Goal: Transaction & Acquisition: Purchase product/service

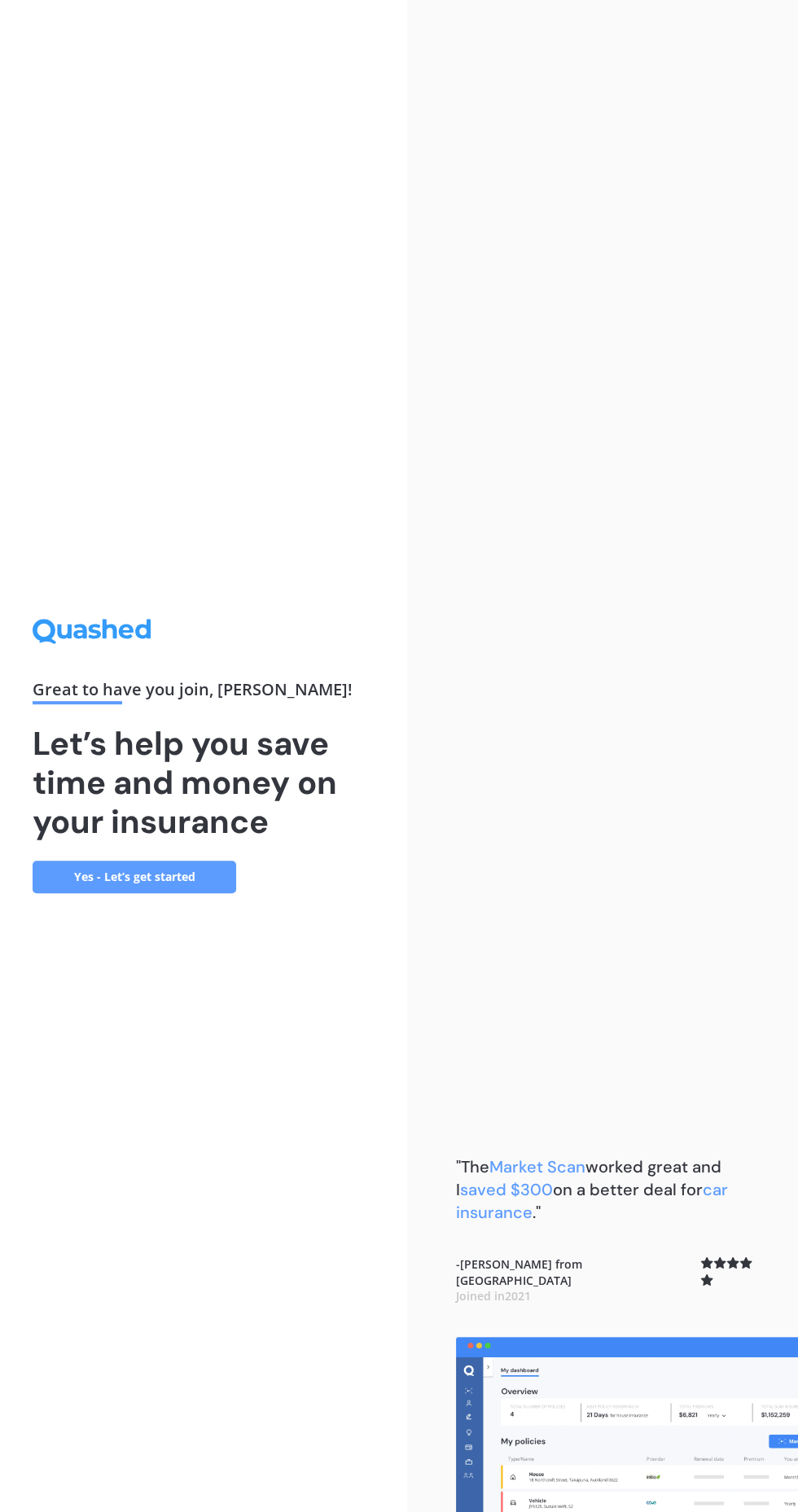
scroll to position [109, 0]
click at [197, 860] on link "Yes - Let’s get started" at bounding box center [134, 876] width 203 height 32
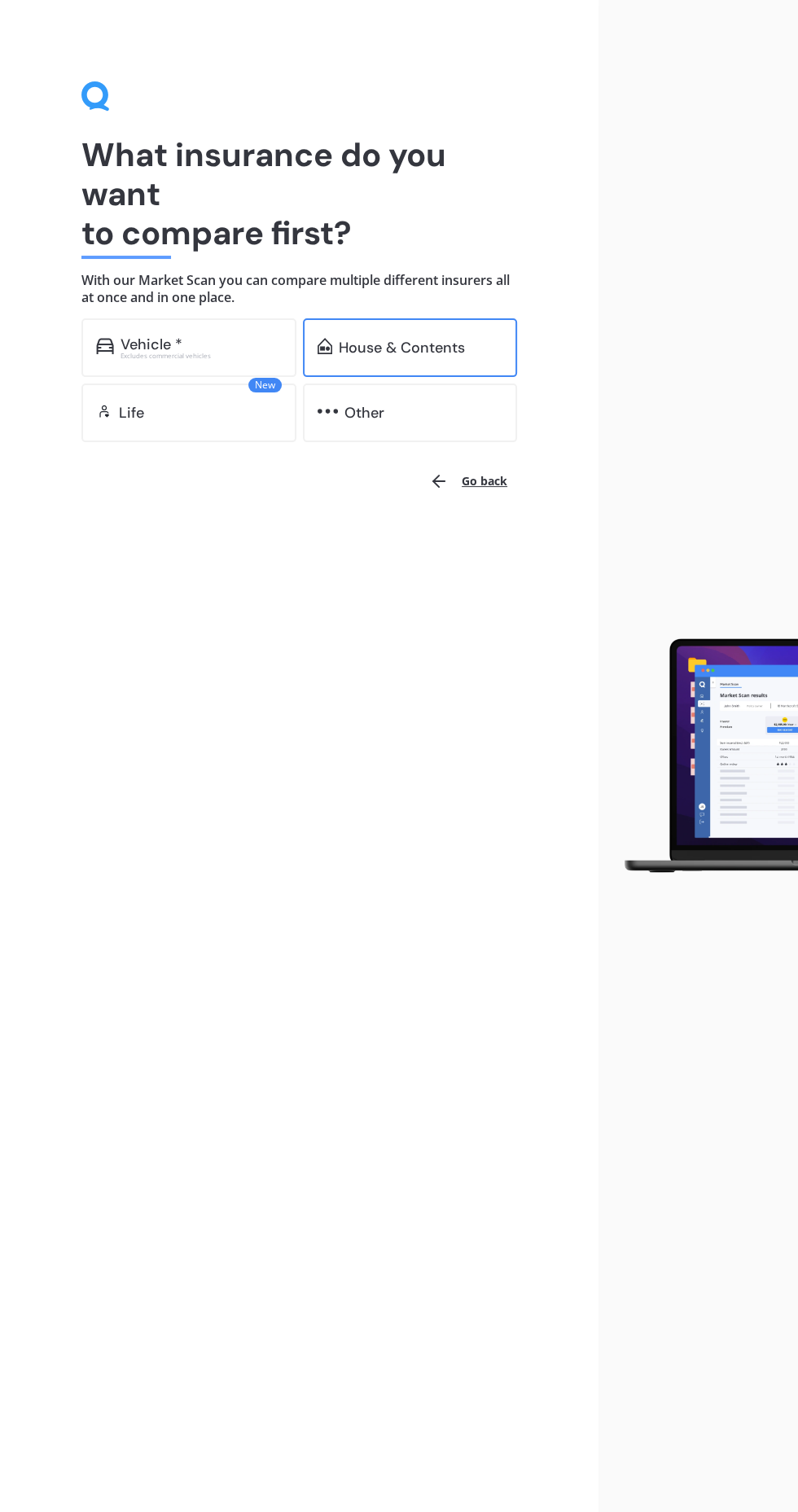
click at [404, 337] on div "House & Contents" at bounding box center [410, 347] width 215 height 59
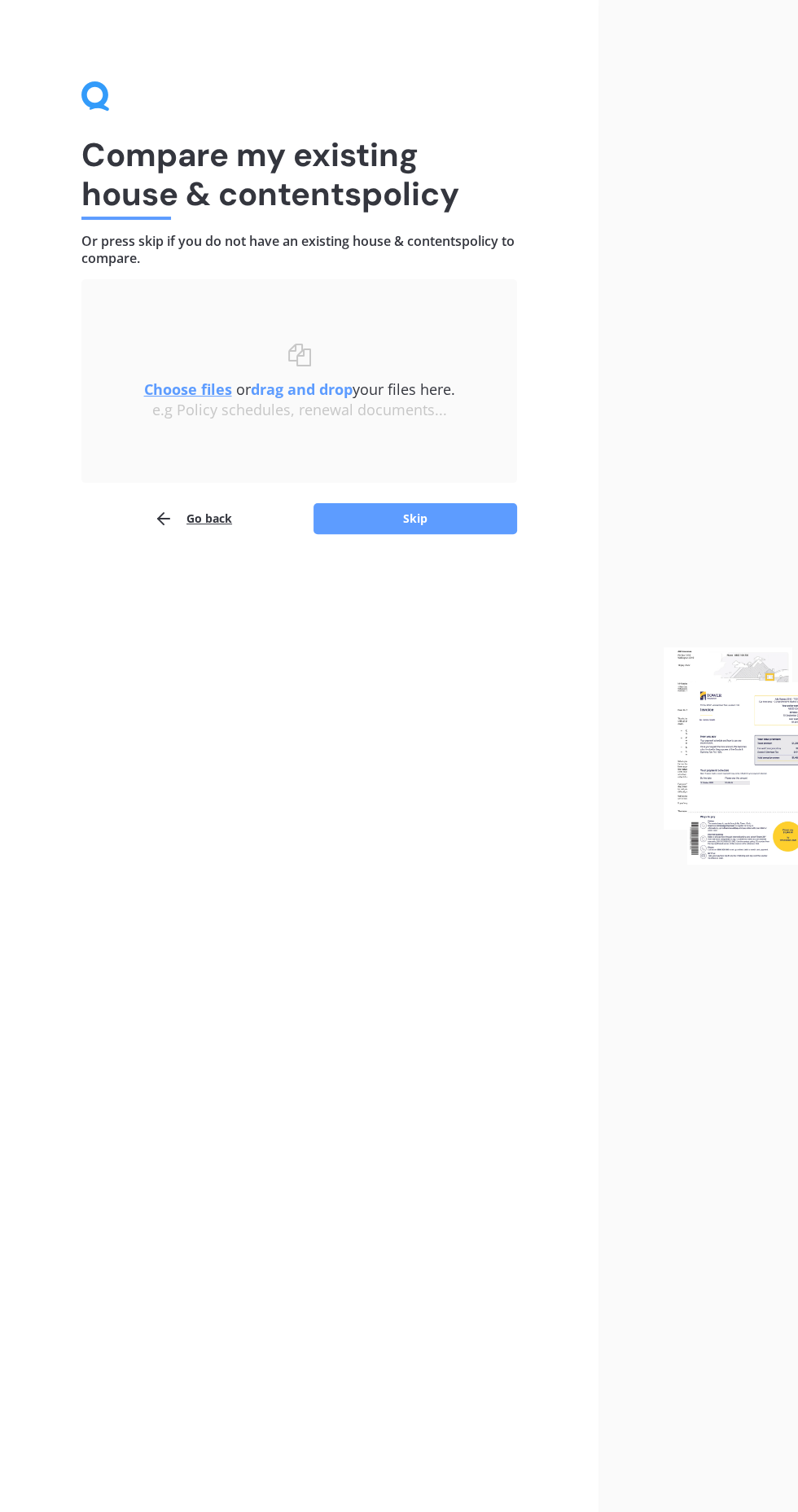
click at [164, 347] on div "Choose files or drag and drop your files here. Choose files or photos e.g Polic…" at bounding box center [299, 381] width 371 height 75
click at [495, 533] on button "Skip" at bounding box center [415, 518] width 203 height 31
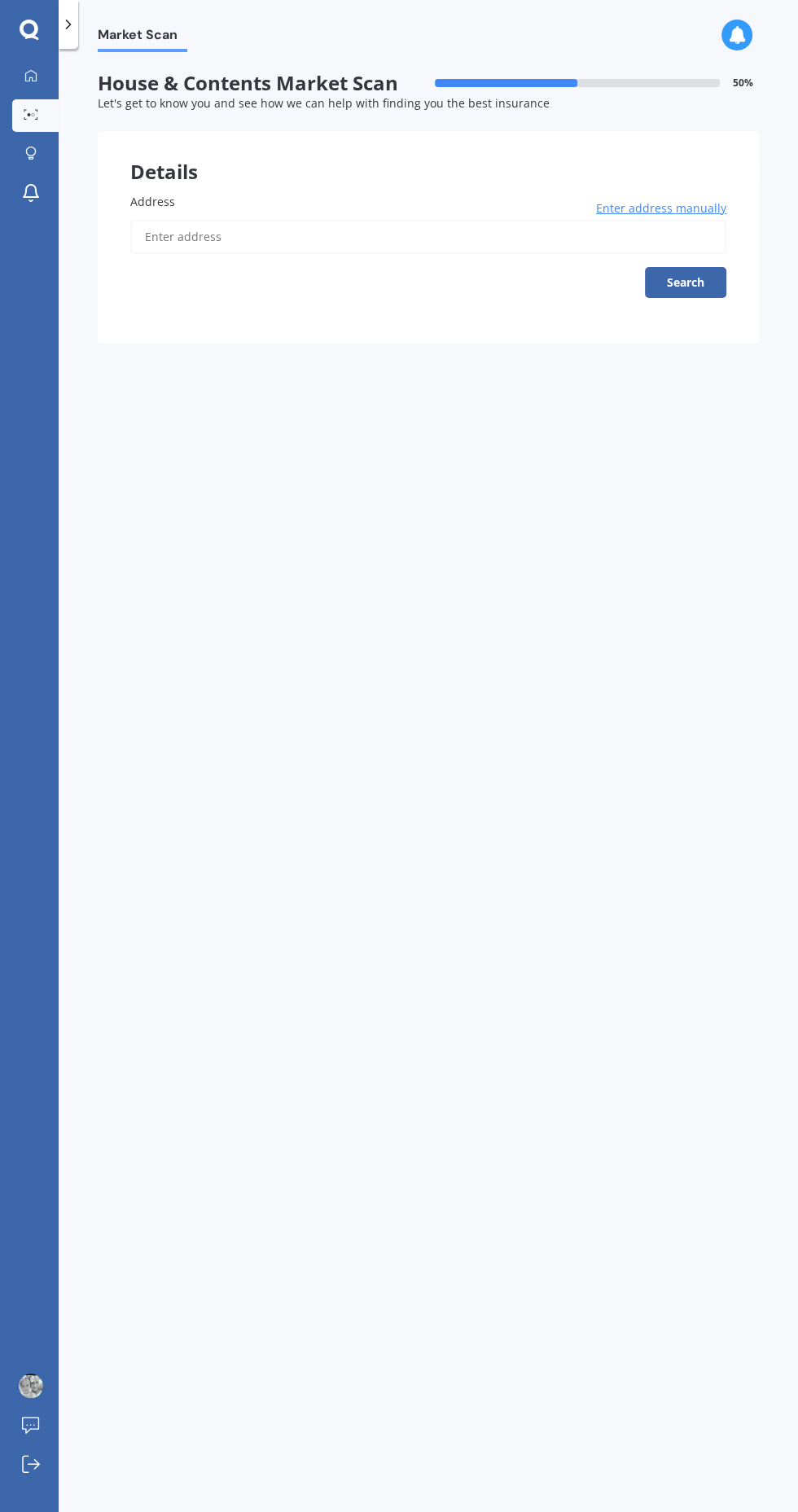
click at [176, 237] on input "Address" at bounding box center [428, 237] width 596 height 34
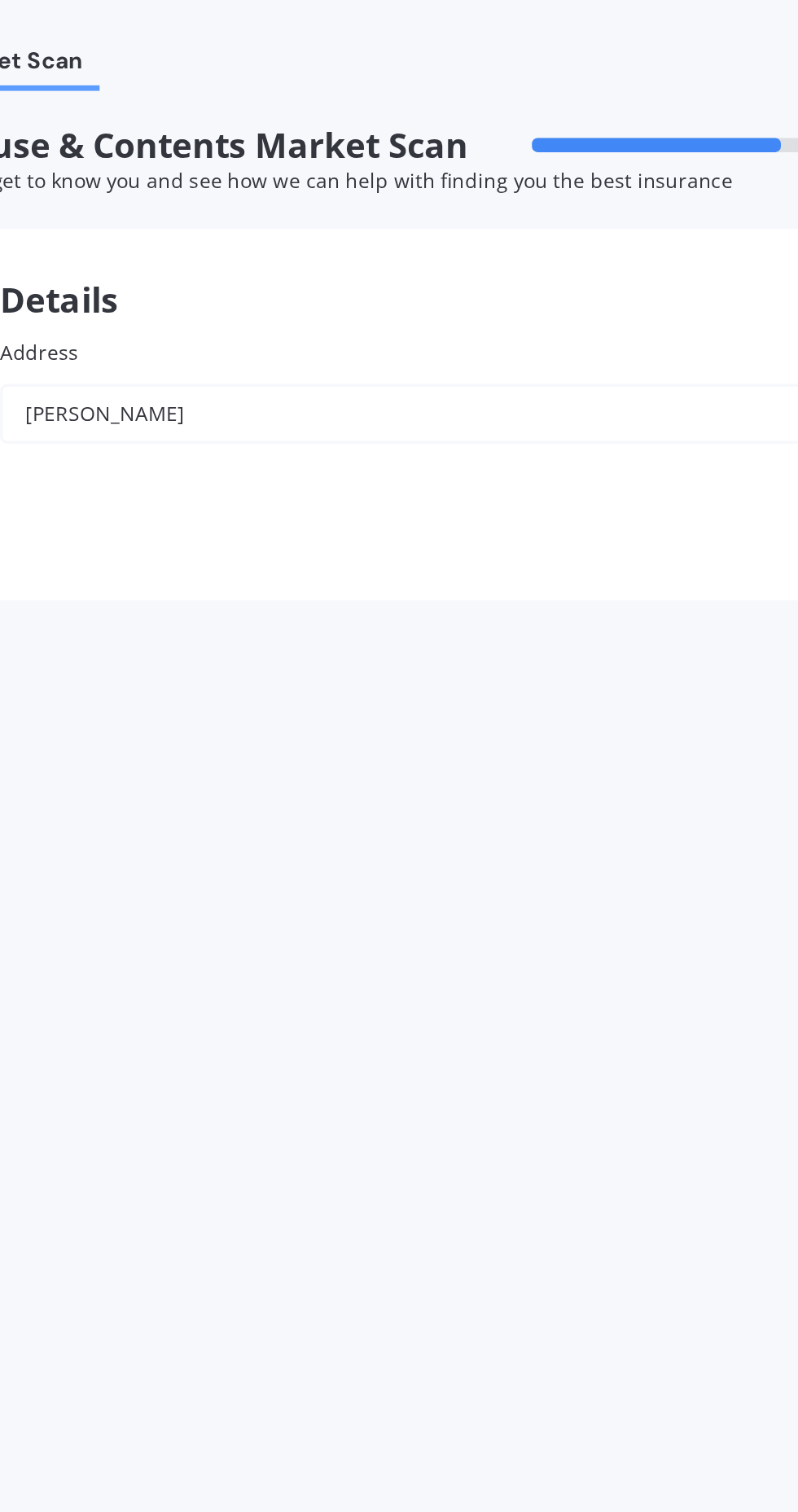
type input "[PERSON_NAME]"
type input "k"
type input "[STREET_ADDRESS]"
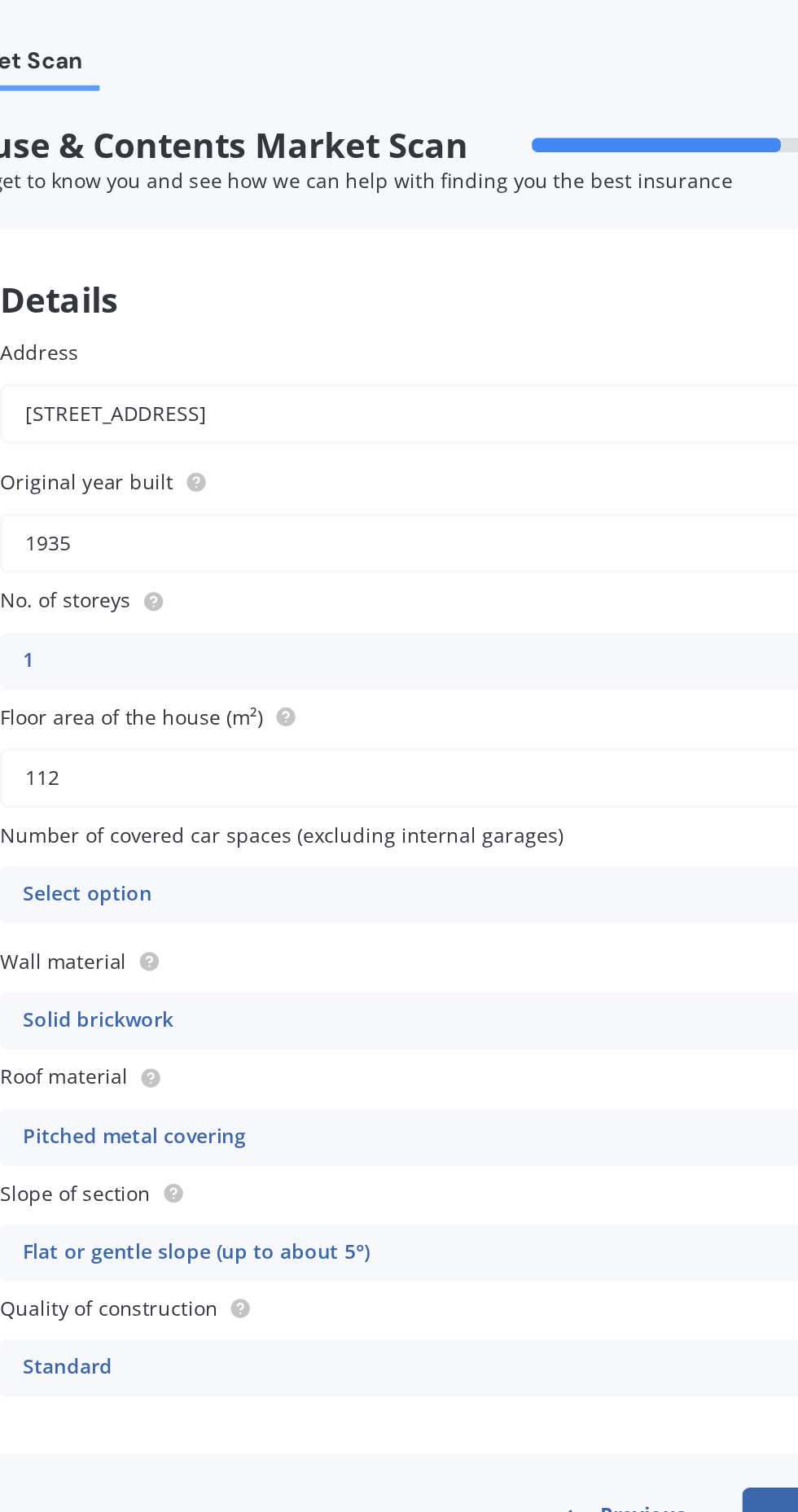
click at [183, 509] on div "Select option" at bounding box center [418, 512] width 548 height 19
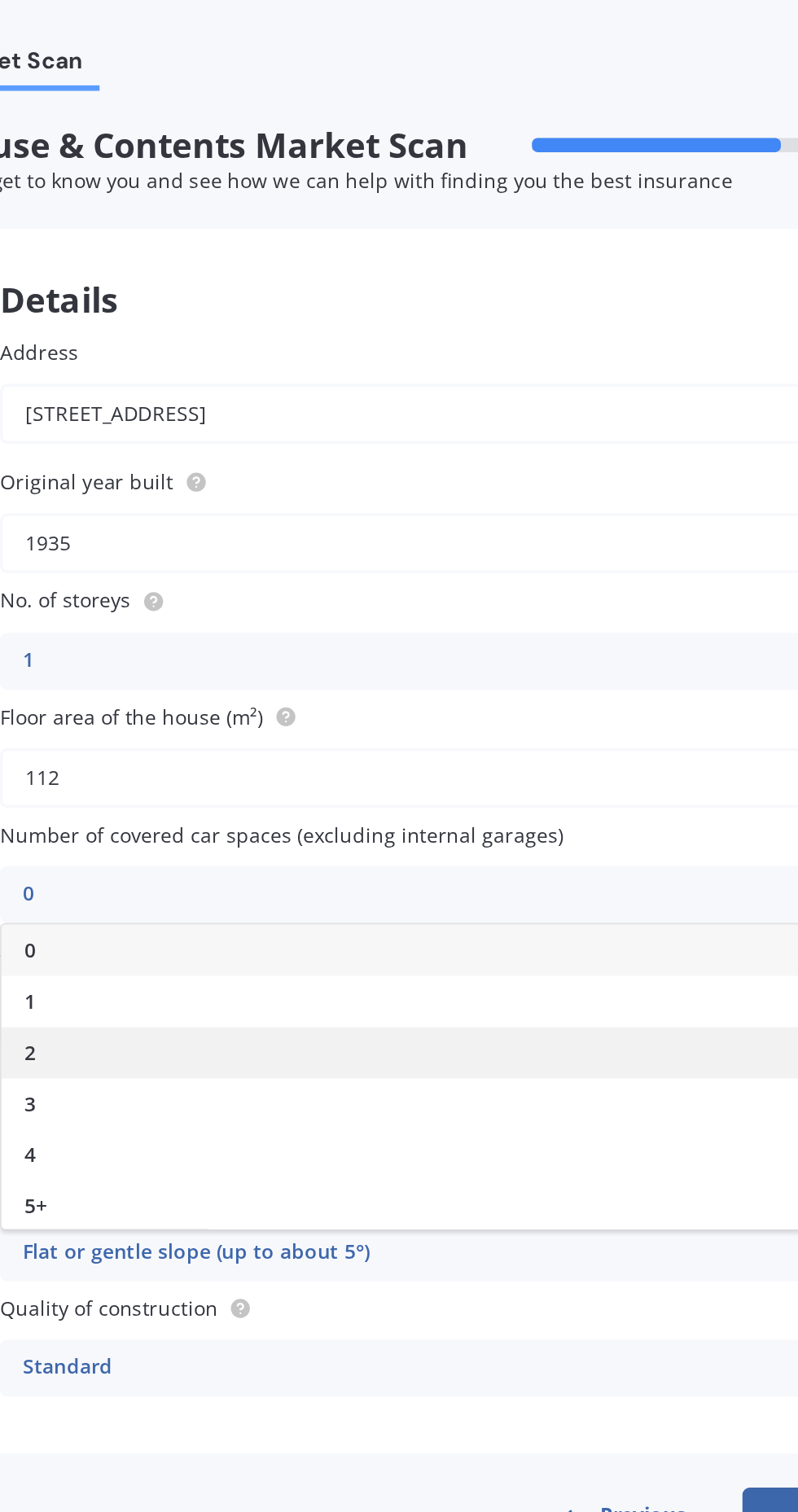
click at [159, 602] on div "2" at bounding box center [428, 602] width 595 height 29
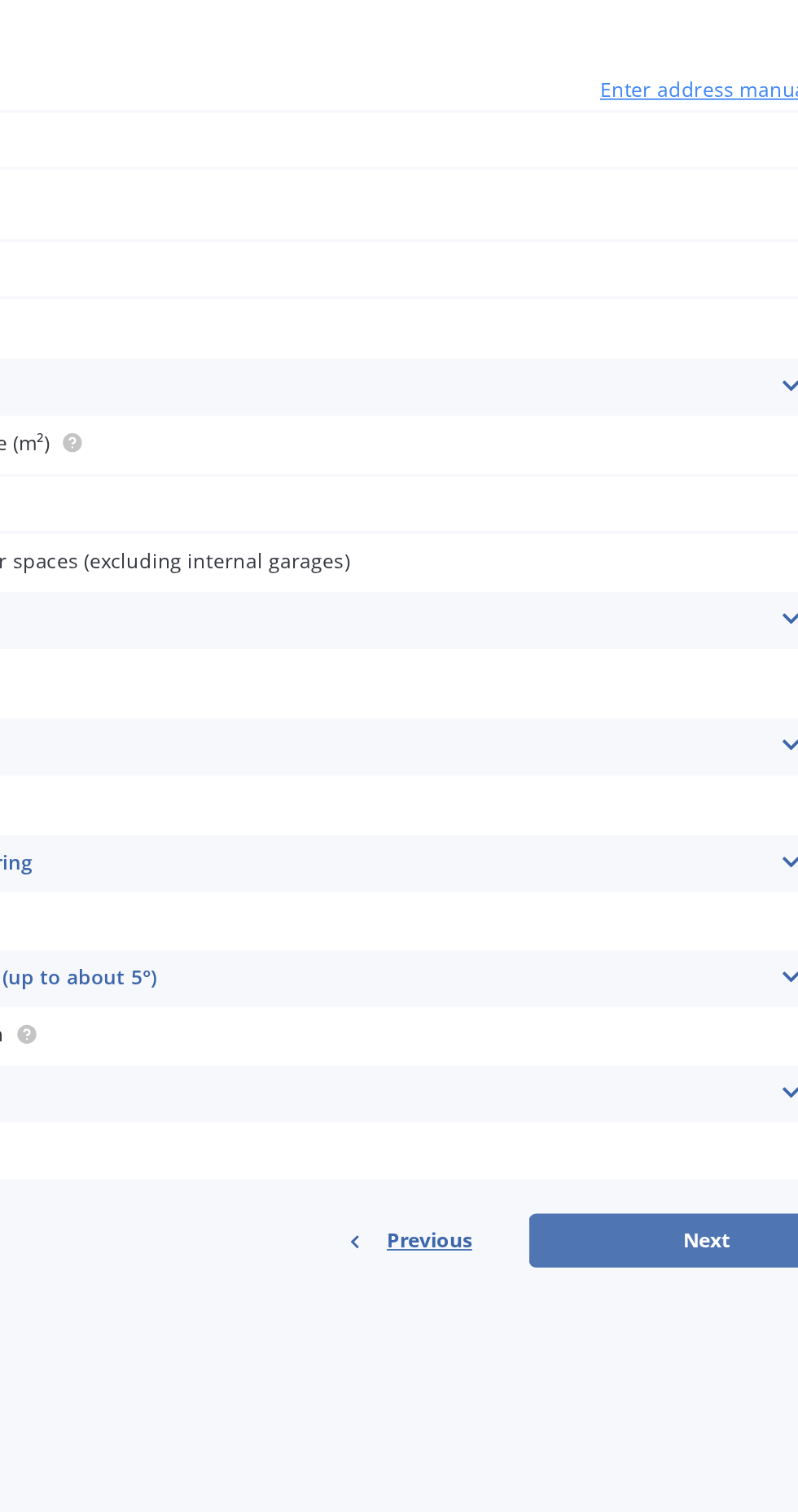
click at [652, 873] on button "Next" at bounding box center [657, 866] width 203 height 31
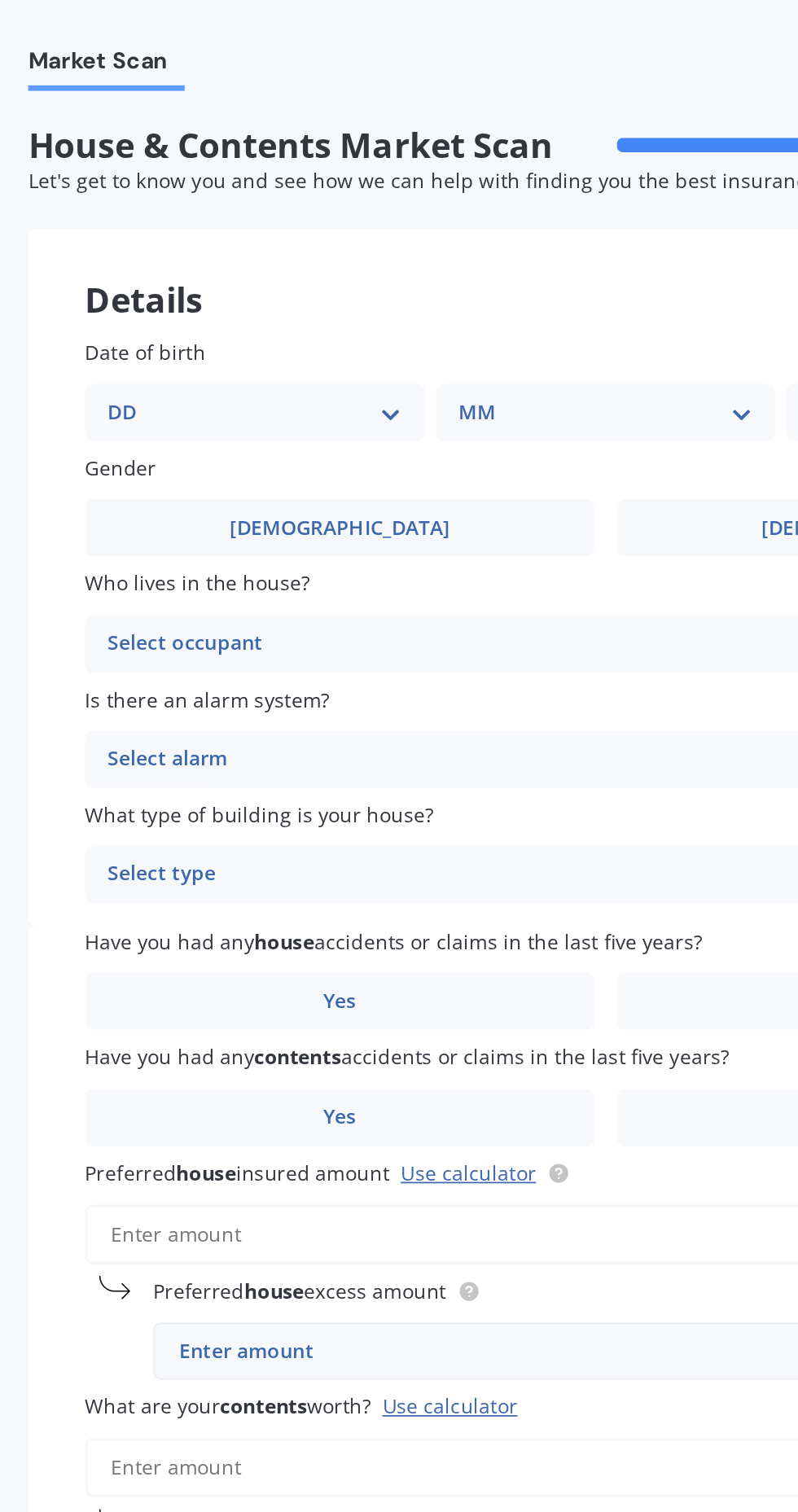
click at [265, 229] on select "DD 01 02 03 04 05 06 07 08 09 10 11 12 13 14 15 16 17 18 19 20 21 22 23 24 25 2…" at bounding box center [228, 236] width 168 height 18
select select "23"
click at [156, 227] on select "DD 01 02 03 04 05 06 07 08 09 10 11 12 13 14 15 16 17 18 19 20 21 22 23 24 25 2…" at bounding box center [228, 236] width 168 height 18
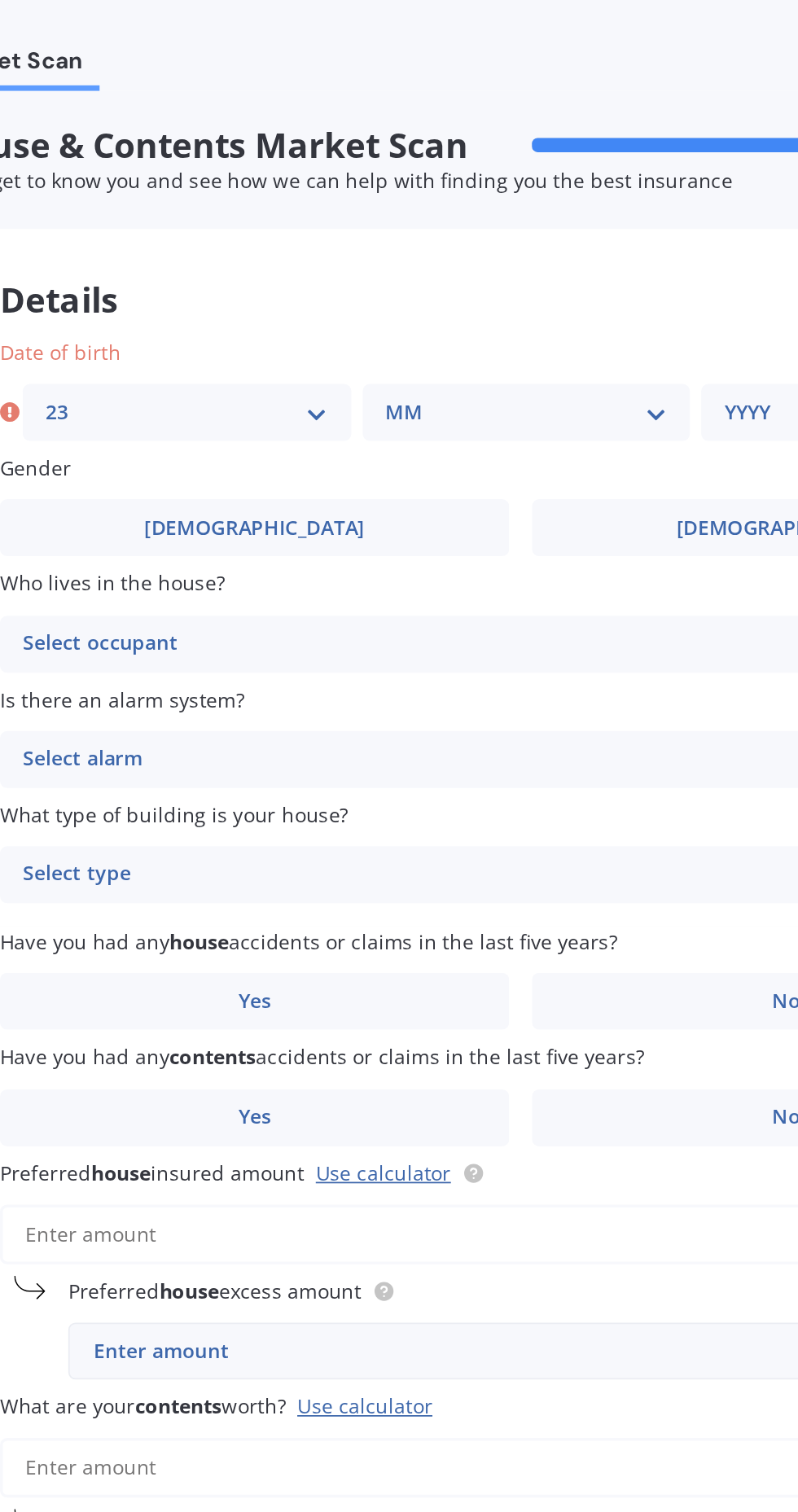
click at [455, 242] on select "MM 01 02 03 04 05 06 07 08 09 10 11 12" at bounding box center [432, 236] width 162 height 18
select select "05"
click at [351, 227] on select "MM 01 02 03 04 05 06 07 08 09 10 11 12" at bounding box center [432, 236] width 162 height 18
click at [557, 239] on select "YYYY 2009 2008 2007 2006 2005 2004 2003 2002 2001 2000 1999 1998 1997 1996 1995…" at bounding box center [625, 236] width 162 height 18
select select "1987"
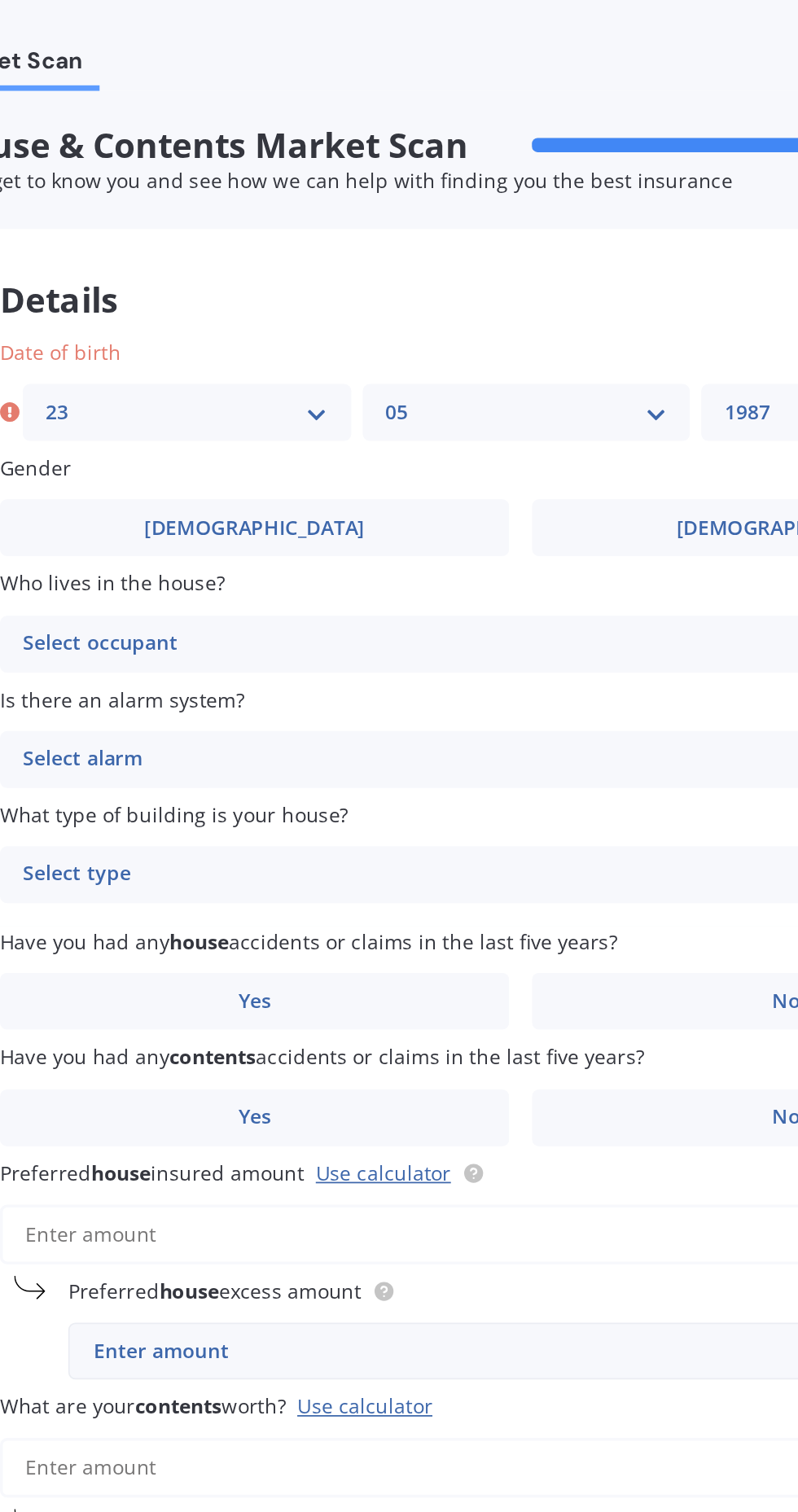
click at [545, 227] on select "YYYY 2009 2008 2007 2006 2005 2004 2003 2002 2001 2000 1999 1998 1997 1996 1995…" at bounding box center [625, 236] width 162 height 18
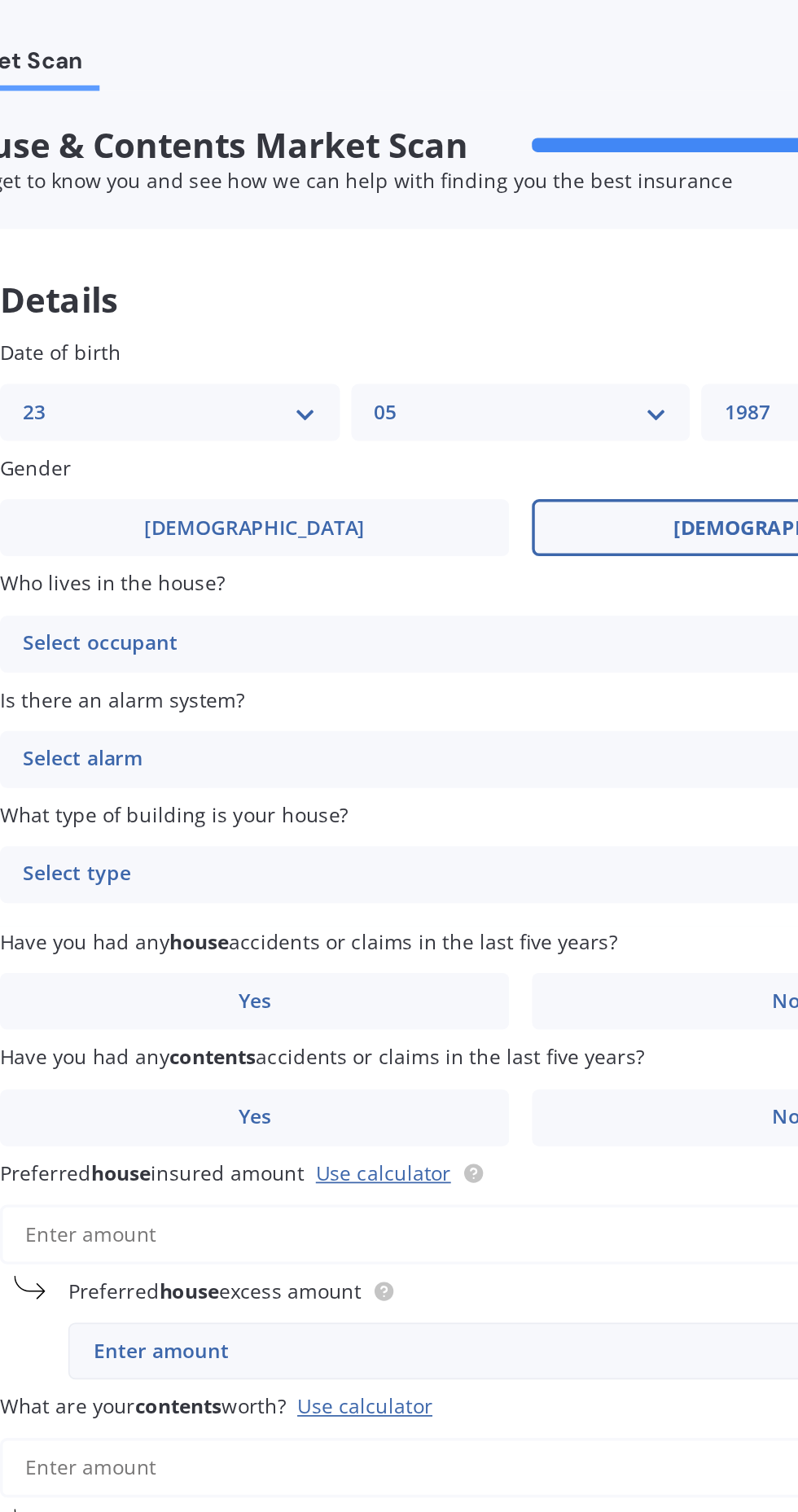
click at [504, 307] on label "[DEMOGRAPHIC_DATA]" at bounding box center [580, 301] width 292 height 32
click at [0, 0] on input "[DEMOGRAPHIC_DATA]" at bounding box center [0, 0] width 0 height 0
click at [320, 372] on div "Select occupant" at bounding box center [418, 369] width 548 height 19
click at [183, 402] on div "Owner" at bounding box center [428, 400] width 595 height 29
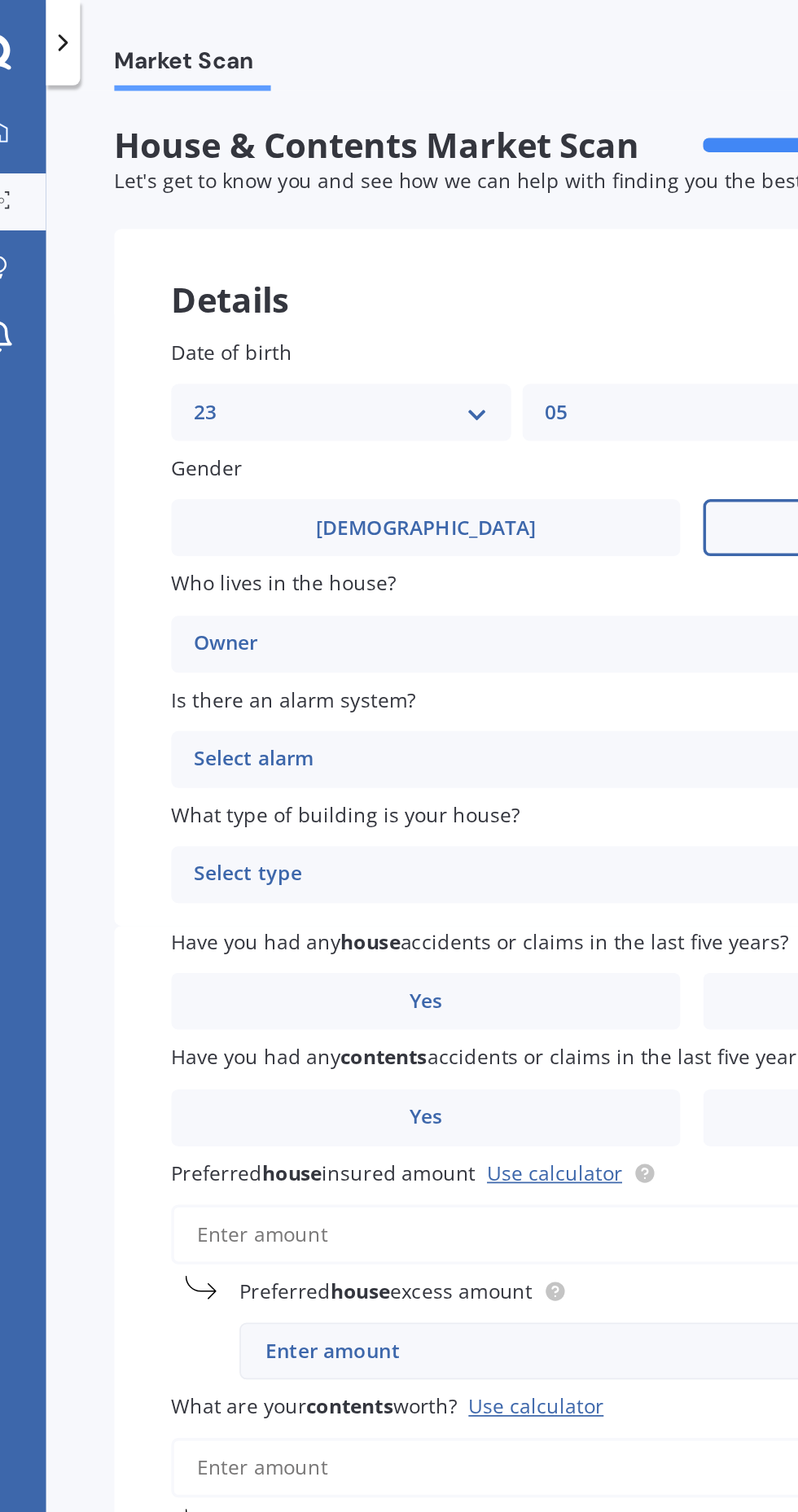
click at [333, 435] on div "Select alarm" at bounding box center [418, 435] width 548 height 19
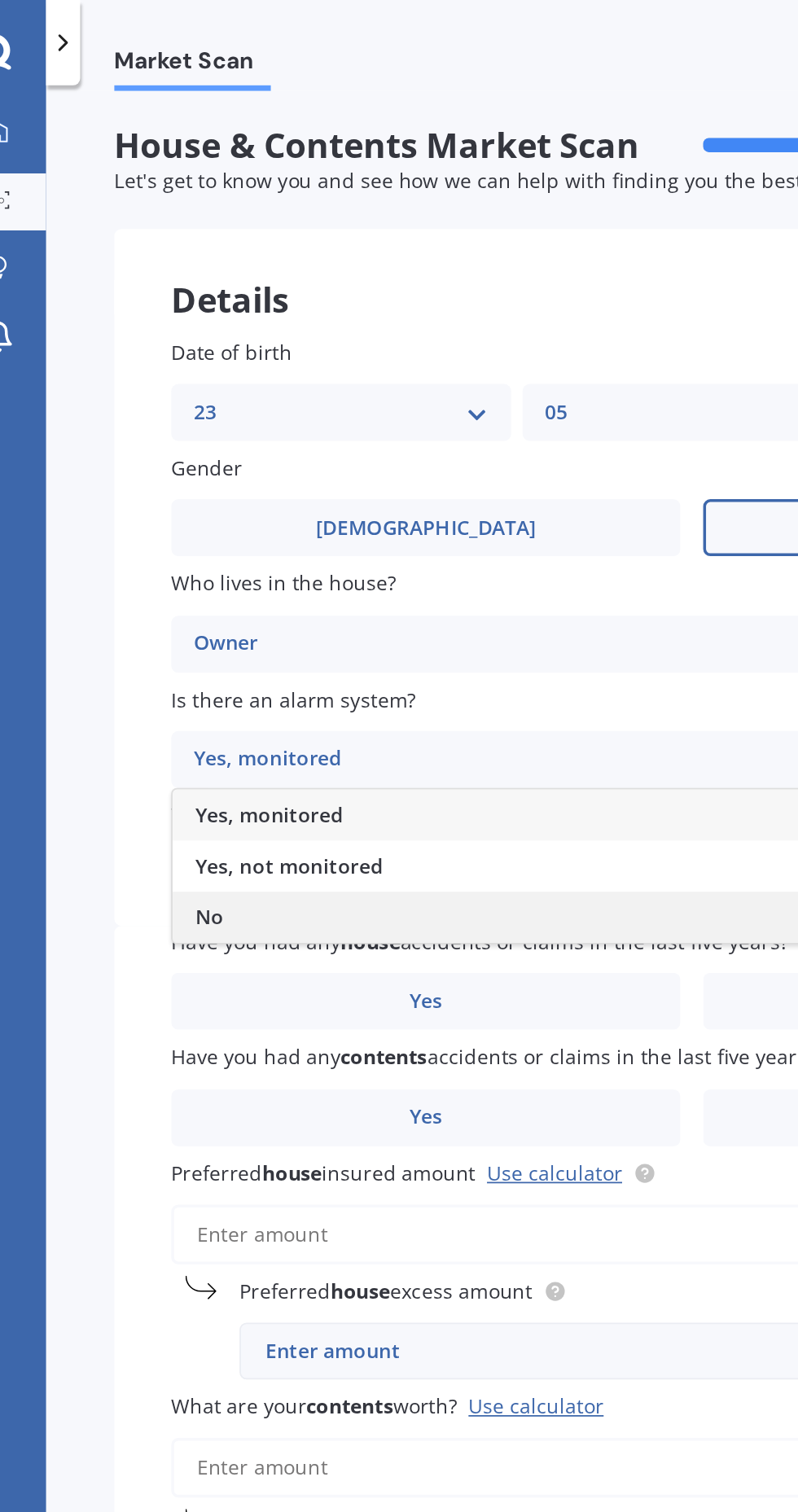
click at [159, 524] on span "No" at bounding box center [152, 525] width 17 height 16
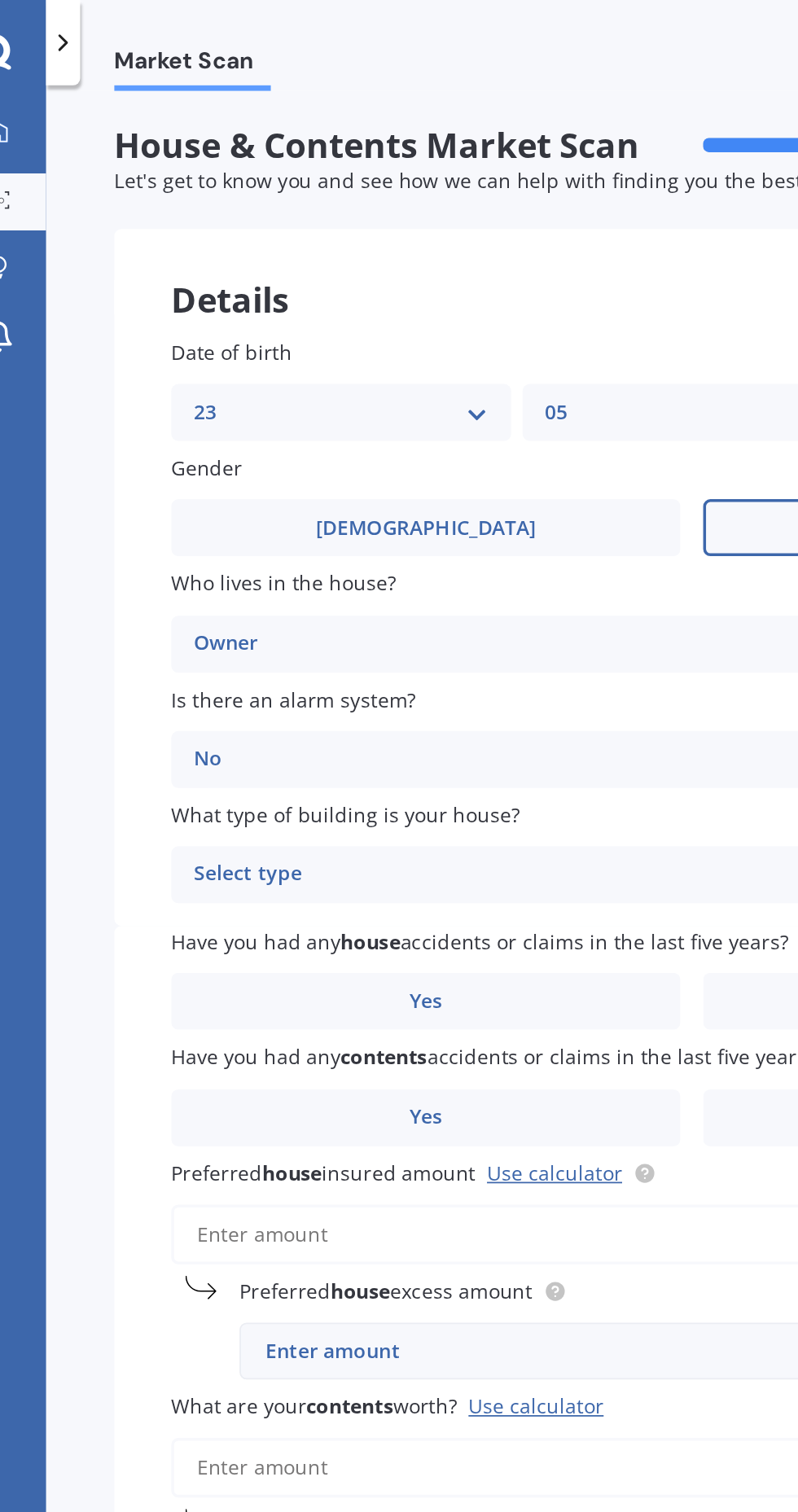
click at [194, 504] on div "Select type" at bounding box center [418, 500] width 548 height 19
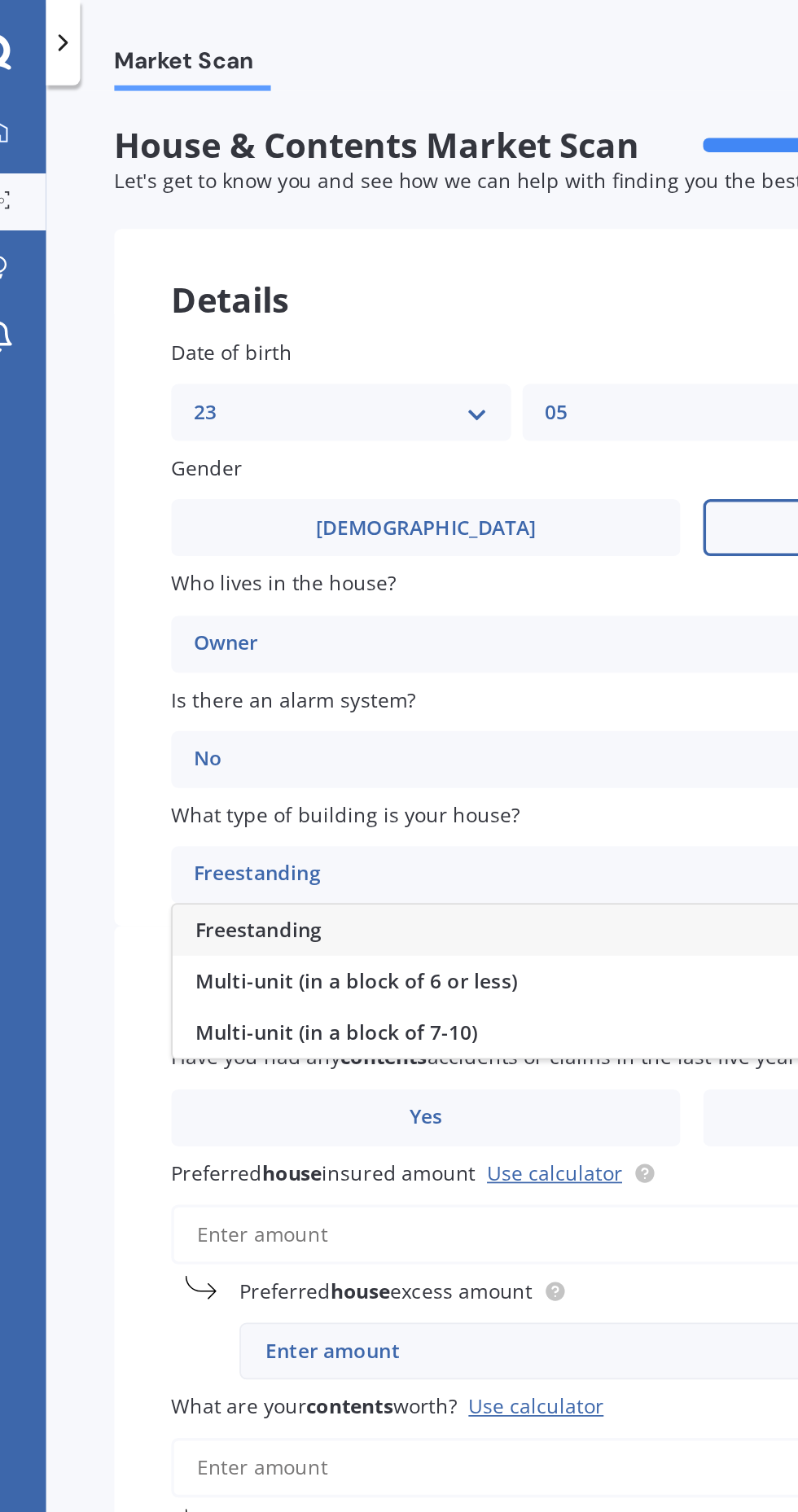
click at [212, 537] on span "Freestanding" at bounding box center [180, 533] width 73 height 16
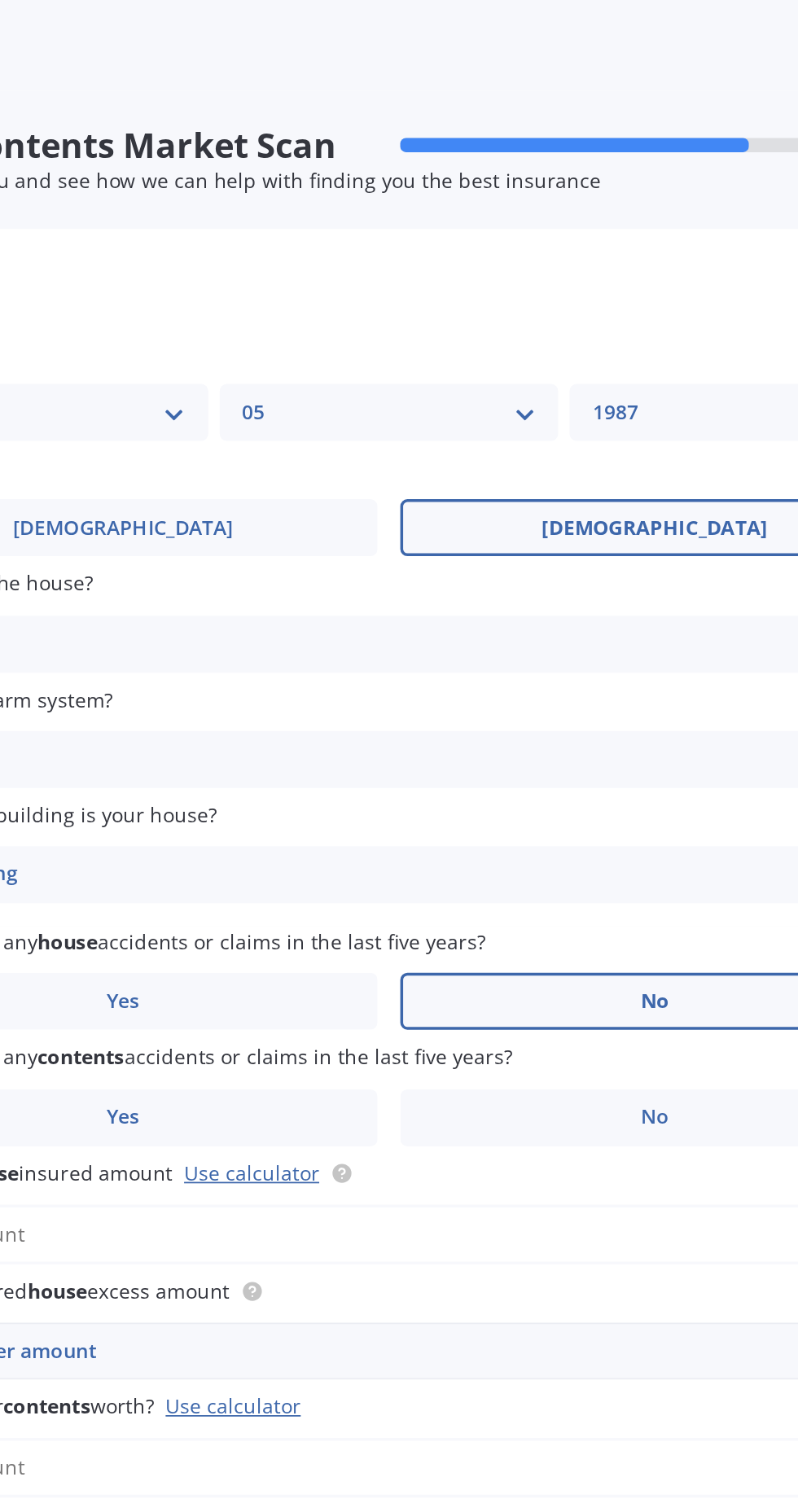
click at [579, 567] on span "No" at bounding box center [580, 574] width 17 height 14
click at [0, 0] on input "No" at bounding box center [0, 0] width 0 height 0
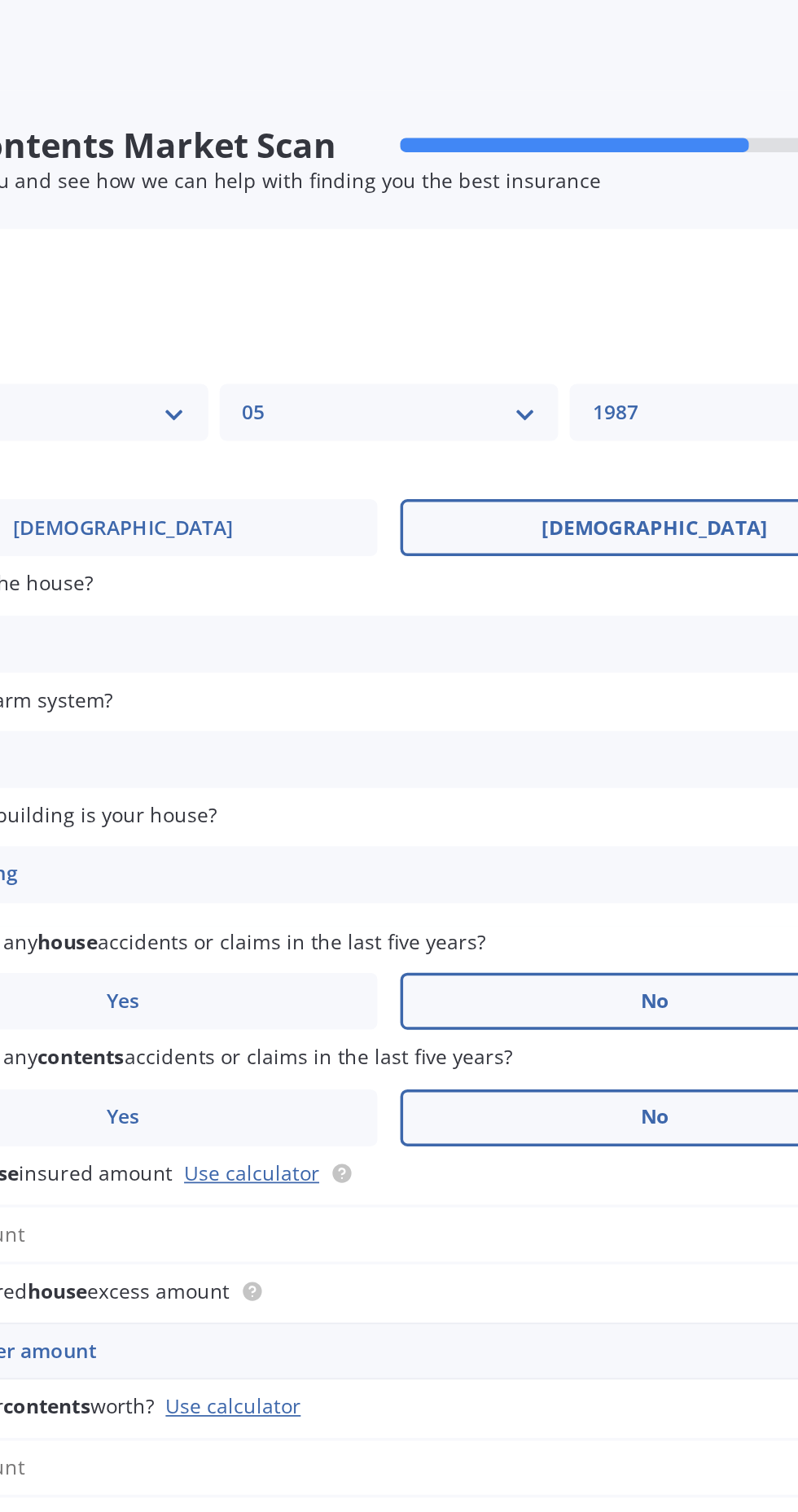
click at [547, 644] on label "No" at bounding box center [580, 639] width 292 height 32
click at [0, 0] on input "No" at bounding box center [0, 0] width 0 height 0
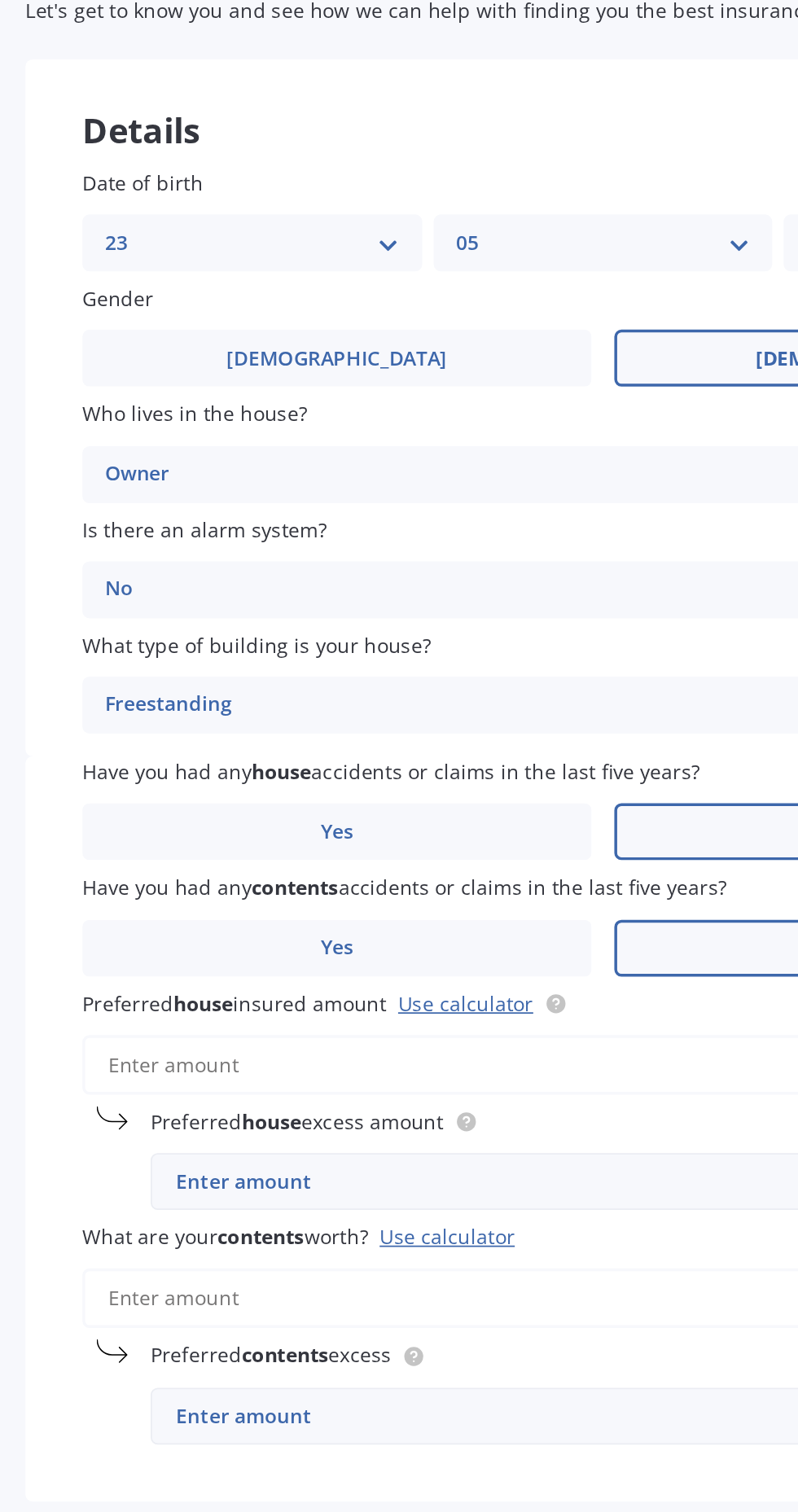
click at [453, 716] on input "Preferred house insured amount Use calculator" at bounding box center [428, 706] width 596 height 34
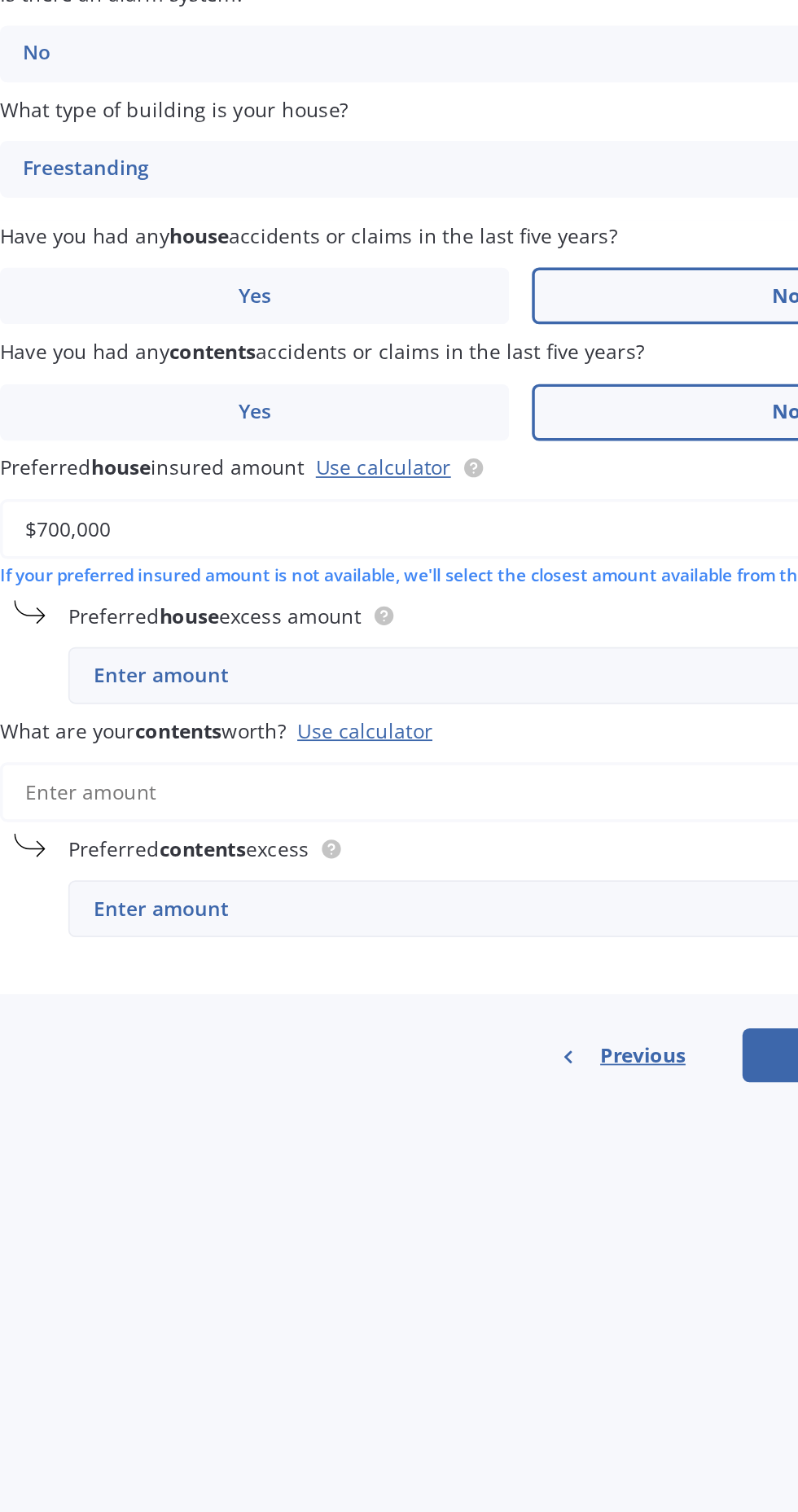
type input "$700,000"
click at [450, 798] on div "Enter amount" at bounding box center [438, 790] width 508 height 18
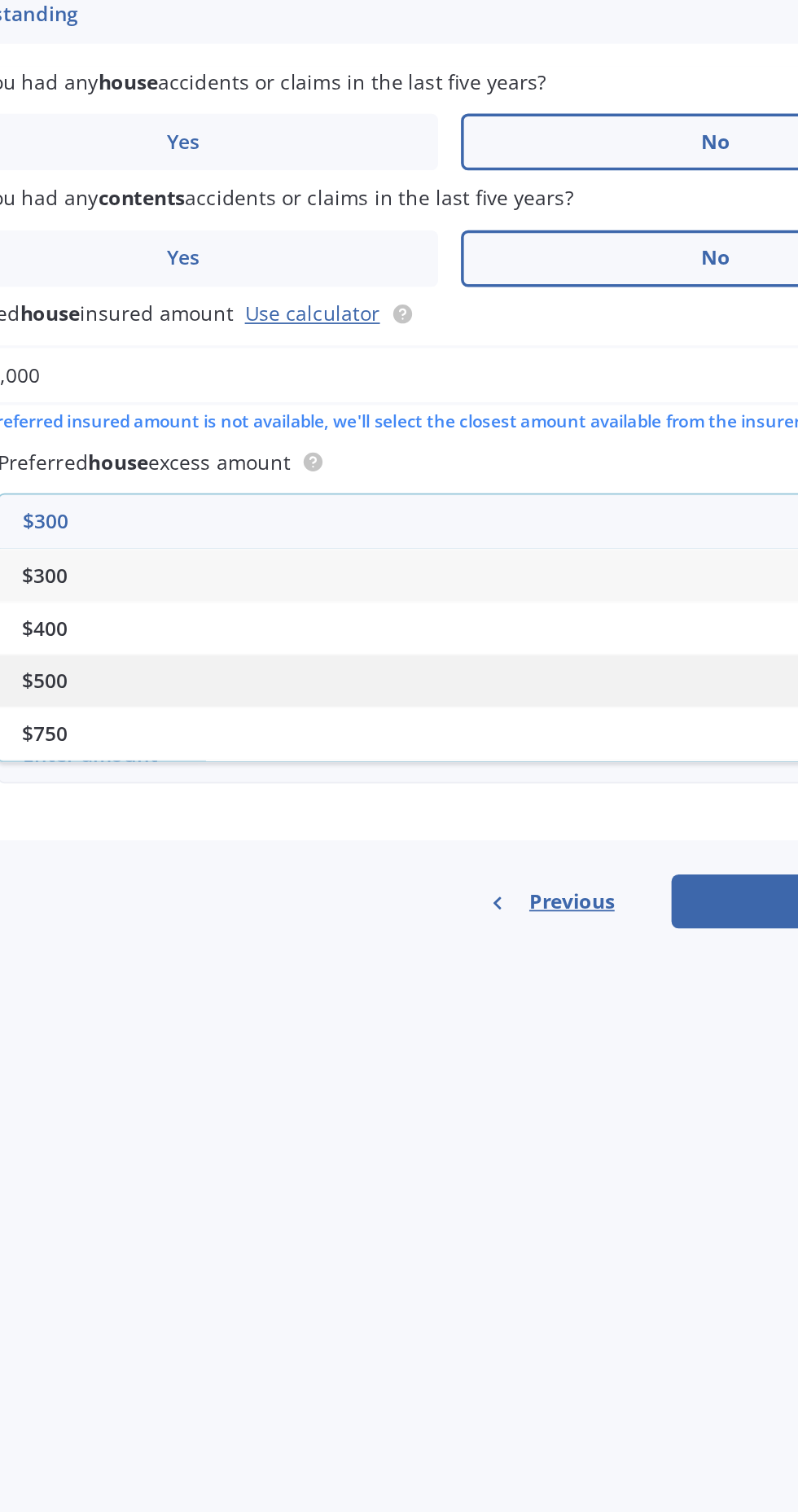
click at [217, 887] on div "$500" at bounding box center [448, 881] width 555 height 30
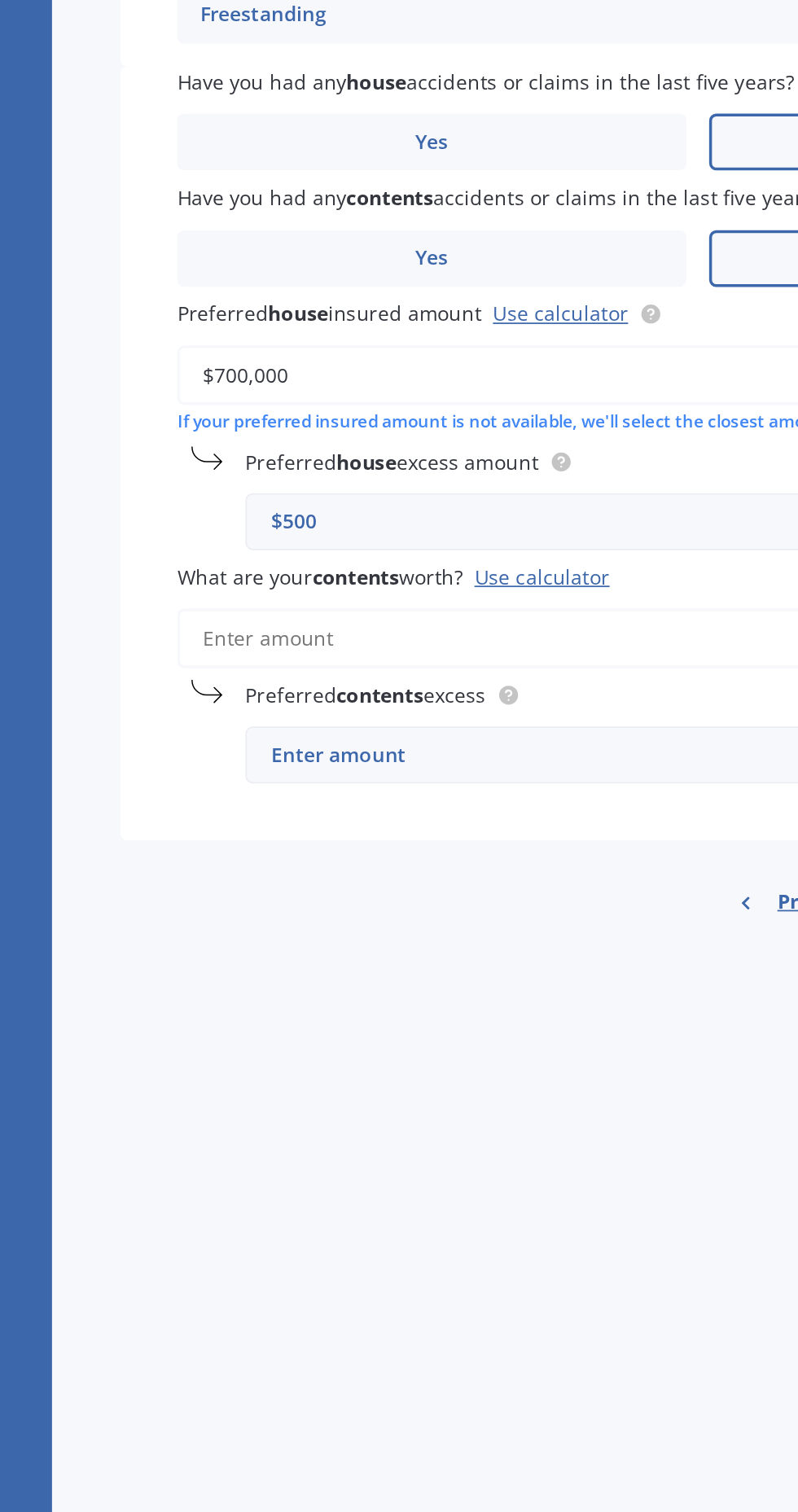
click at [261, 867] on input "What are your contents worth? Use calculator" at bounding box center [428, 857] width 596 height 34
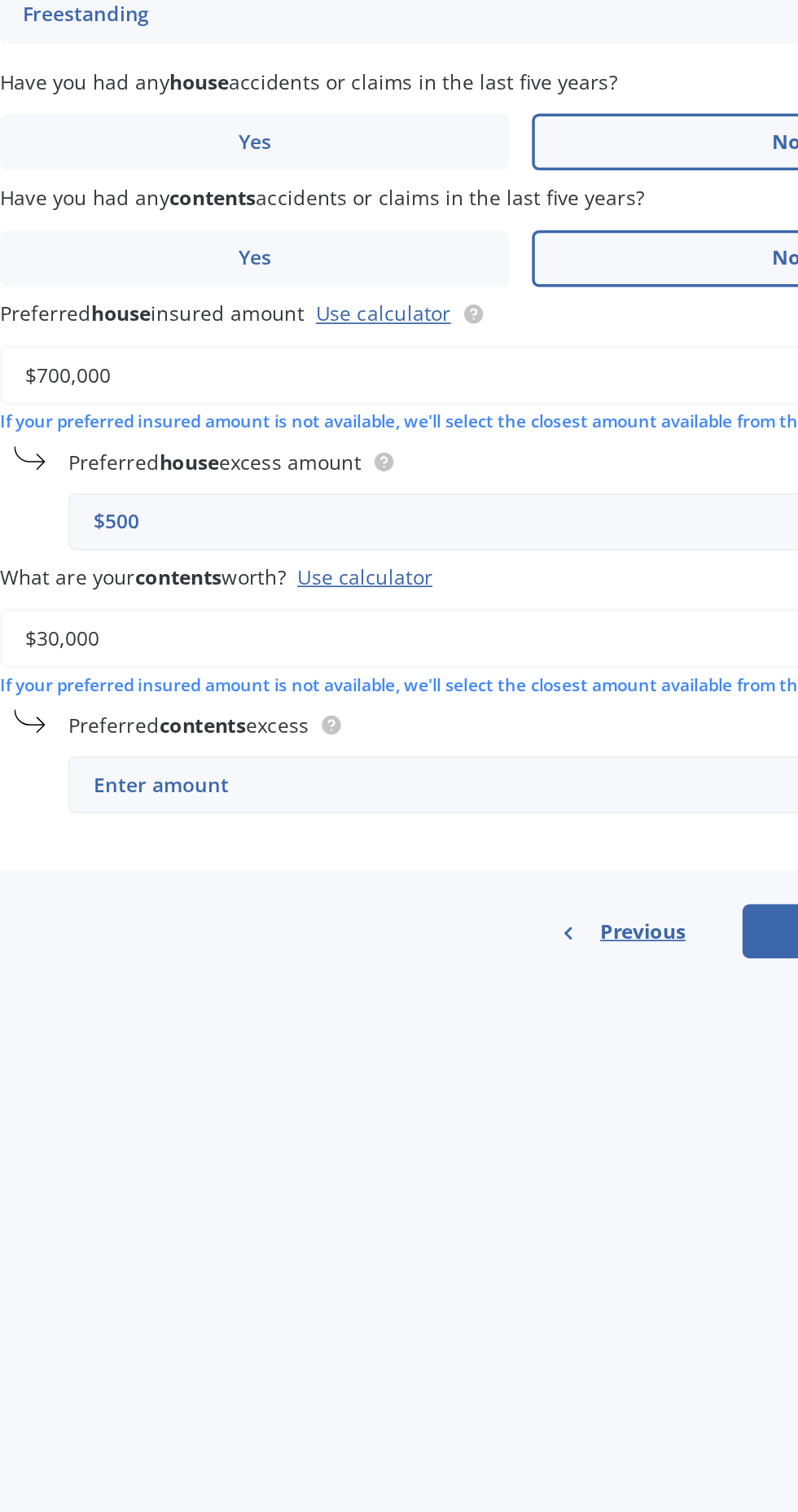
type input "$30,000"
click at [448, 949] on div "Enter amount" at bounding box center [438, 941] width 508 height 18
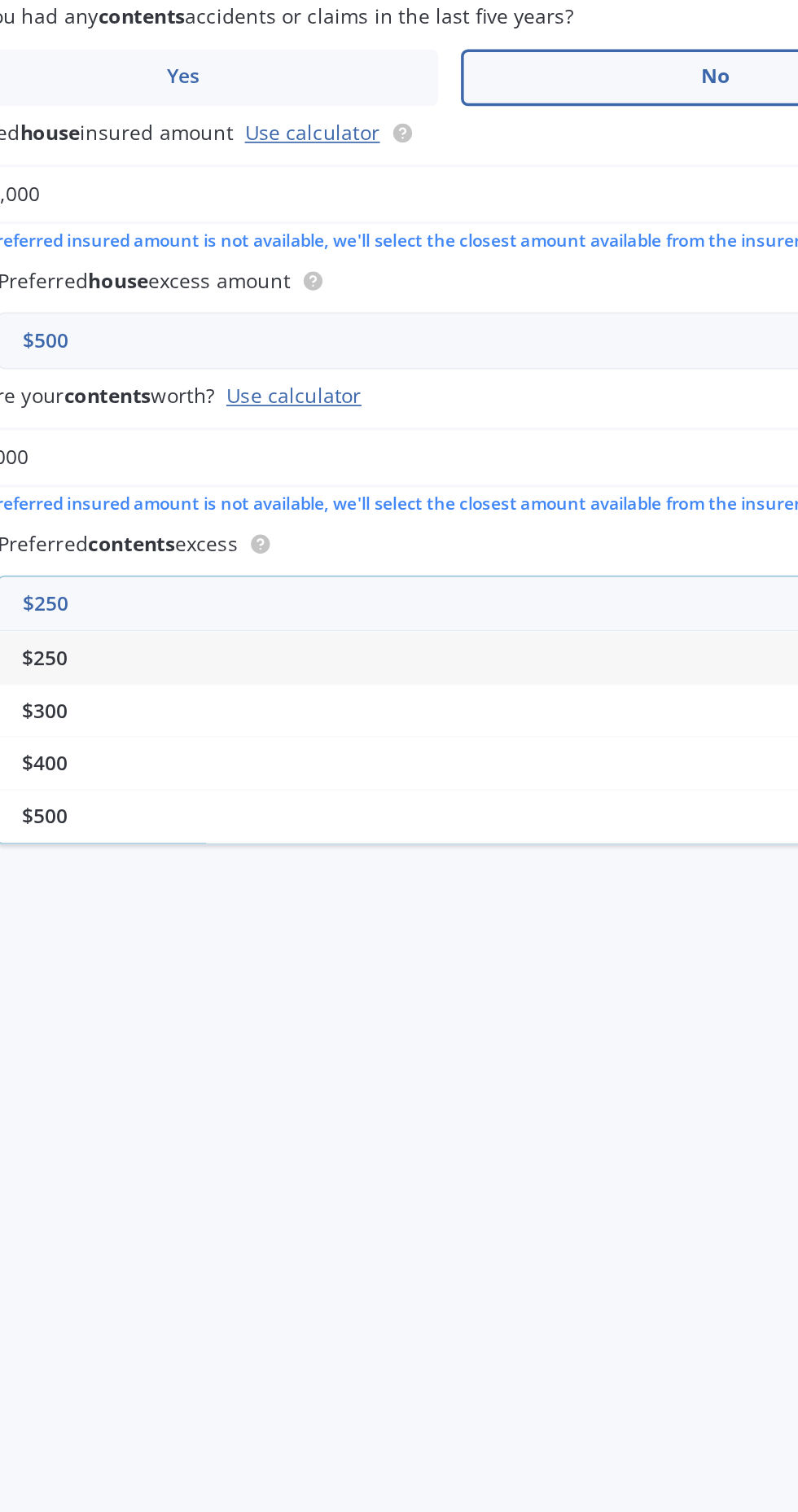
click at [215, 986] on div "$250" at bounding box center [448, 971] width 555 height 30
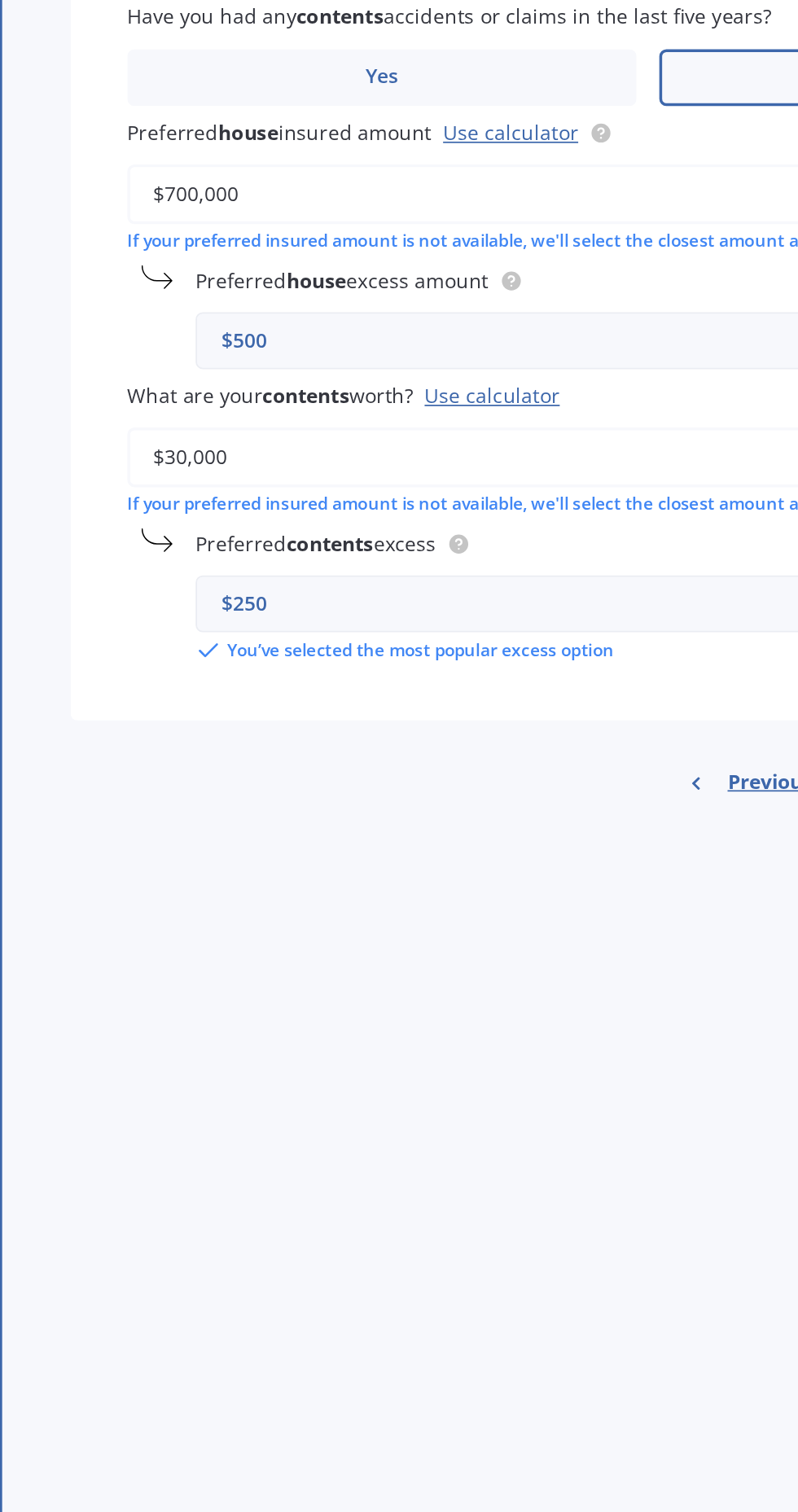
click at [220, 947] on div "$250" at bounding box center [438, 941] width 508 height 18
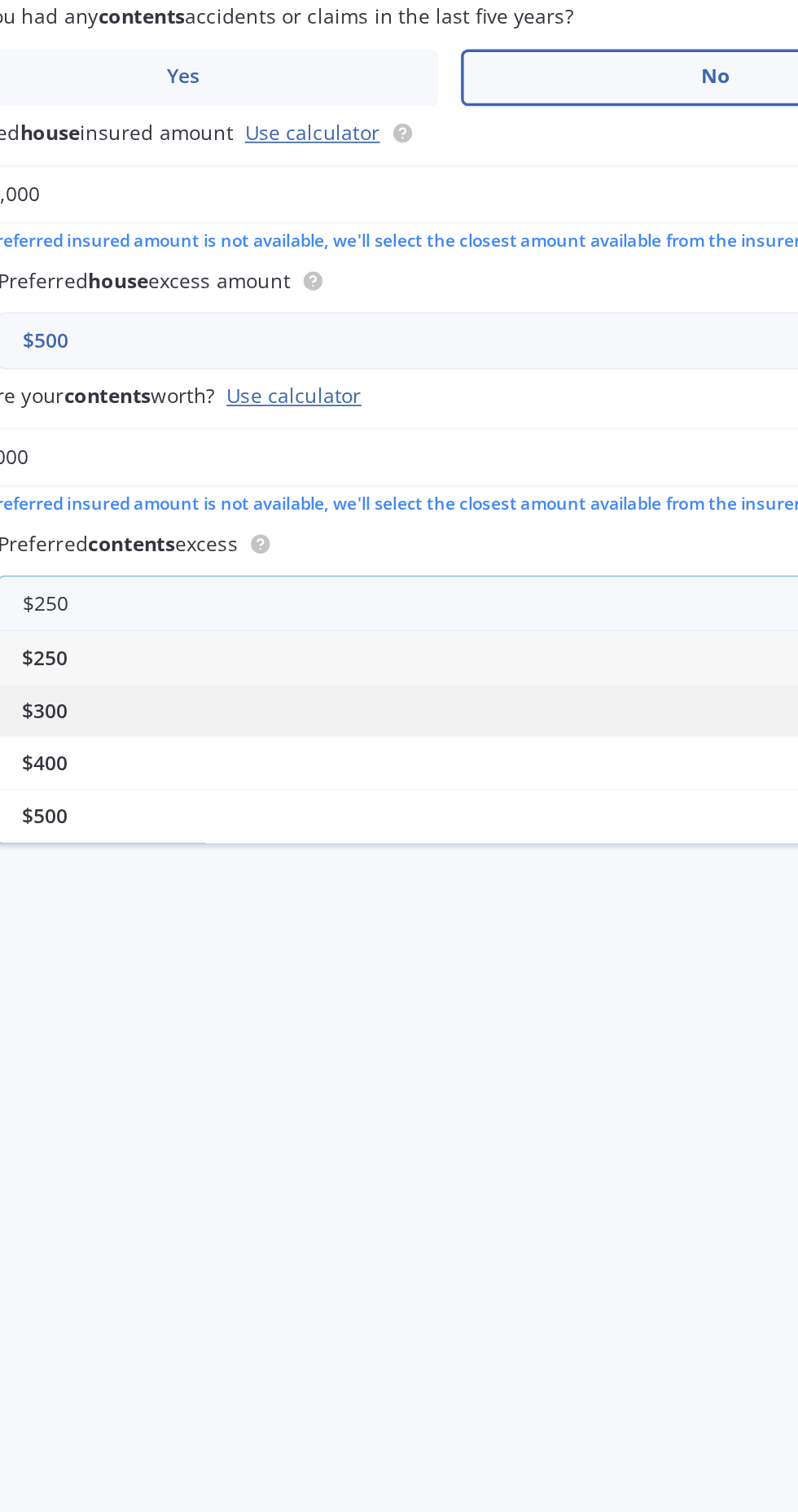
click at [239, 1013] on div "$300" at bounding box center [448, 1001] width 555 height 30
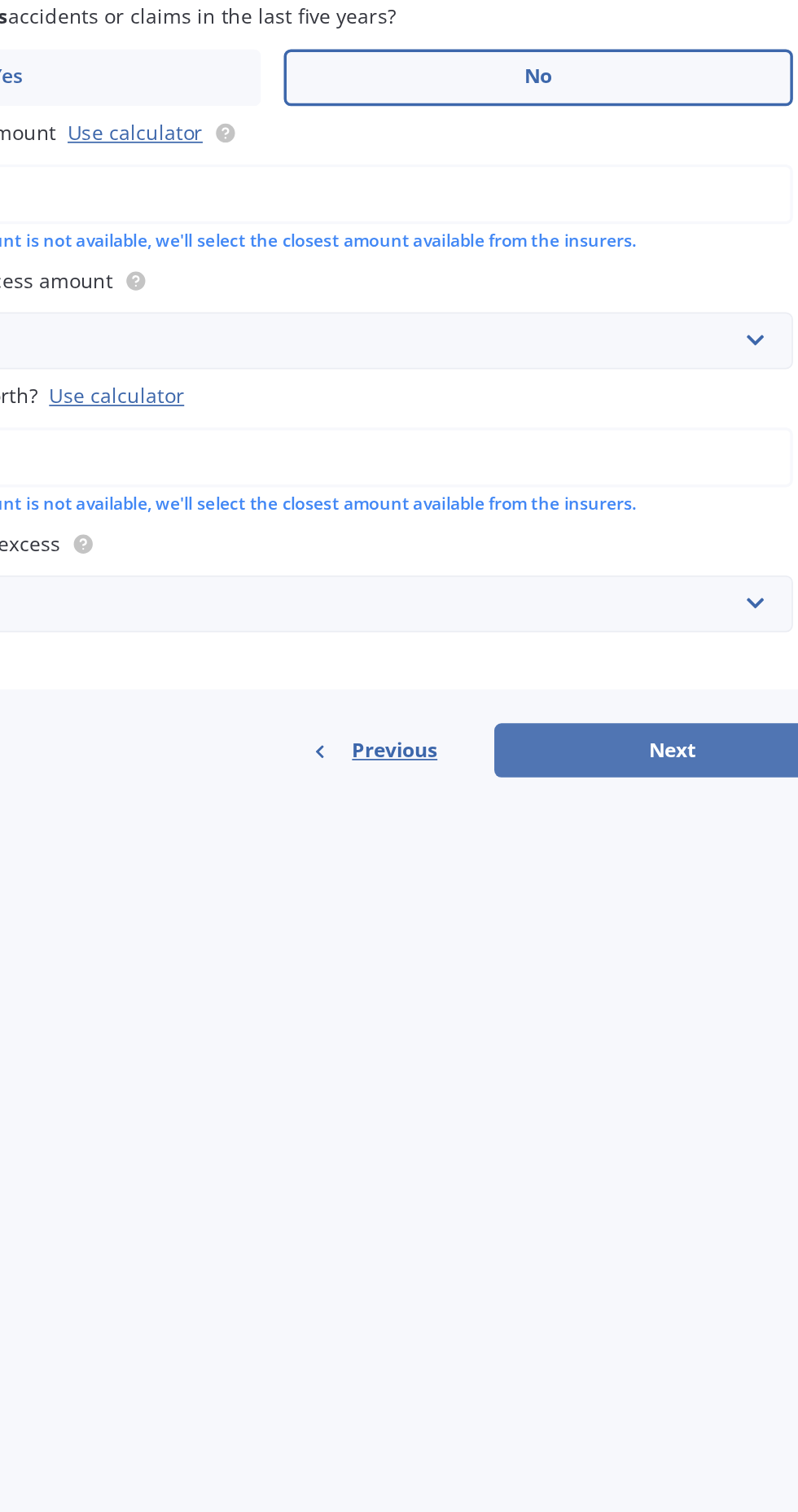
click at [671, 1030] on button "Next" at bounding box center [657, 1025] width 203 height 31
select select "23"
select select "05"
select select "1987"
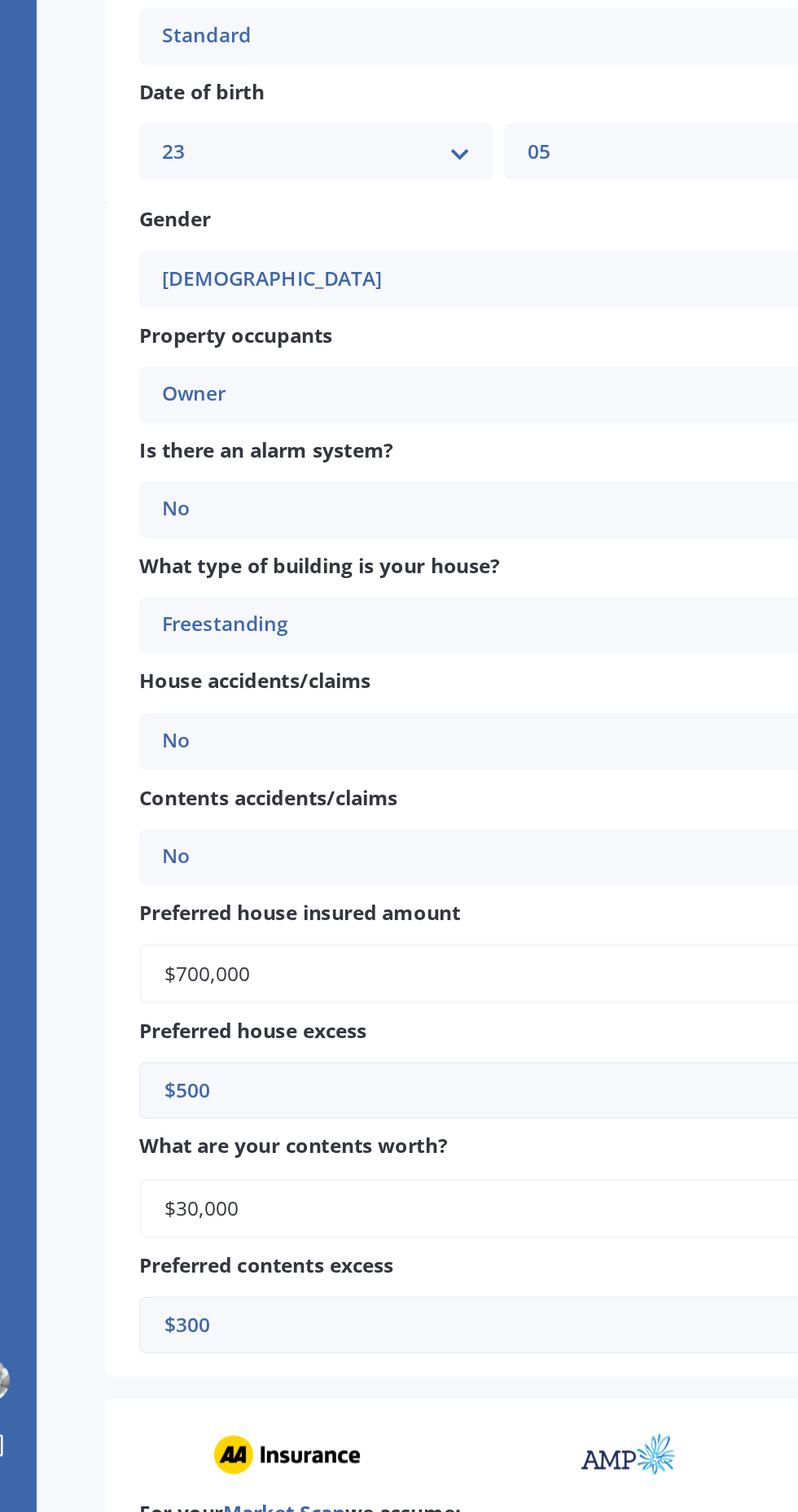
scroll to position [159, 0]
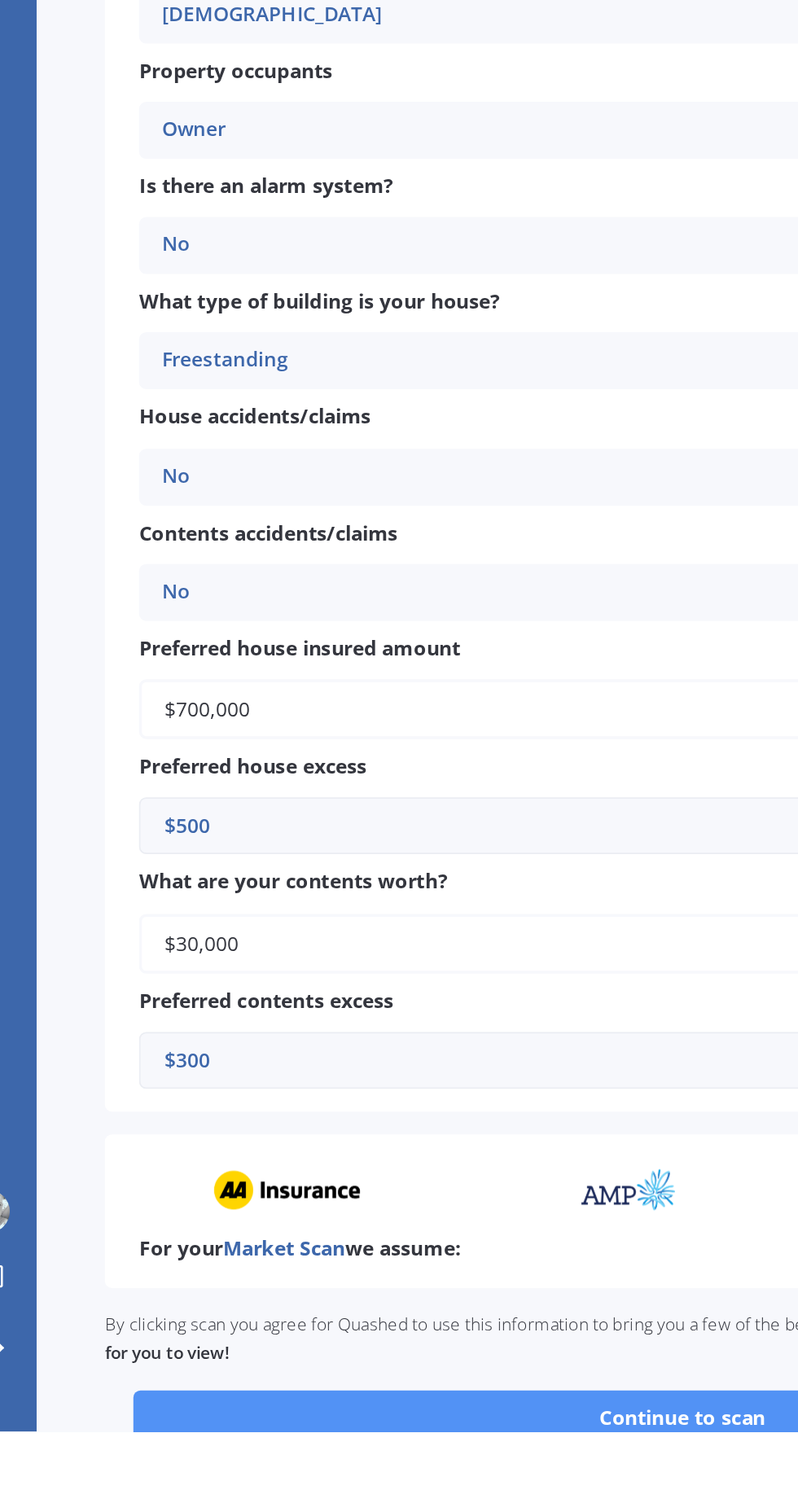
click at [309, 1507] on button "Continue to scan" at bounding box center [428, 1503] width 629 height 31
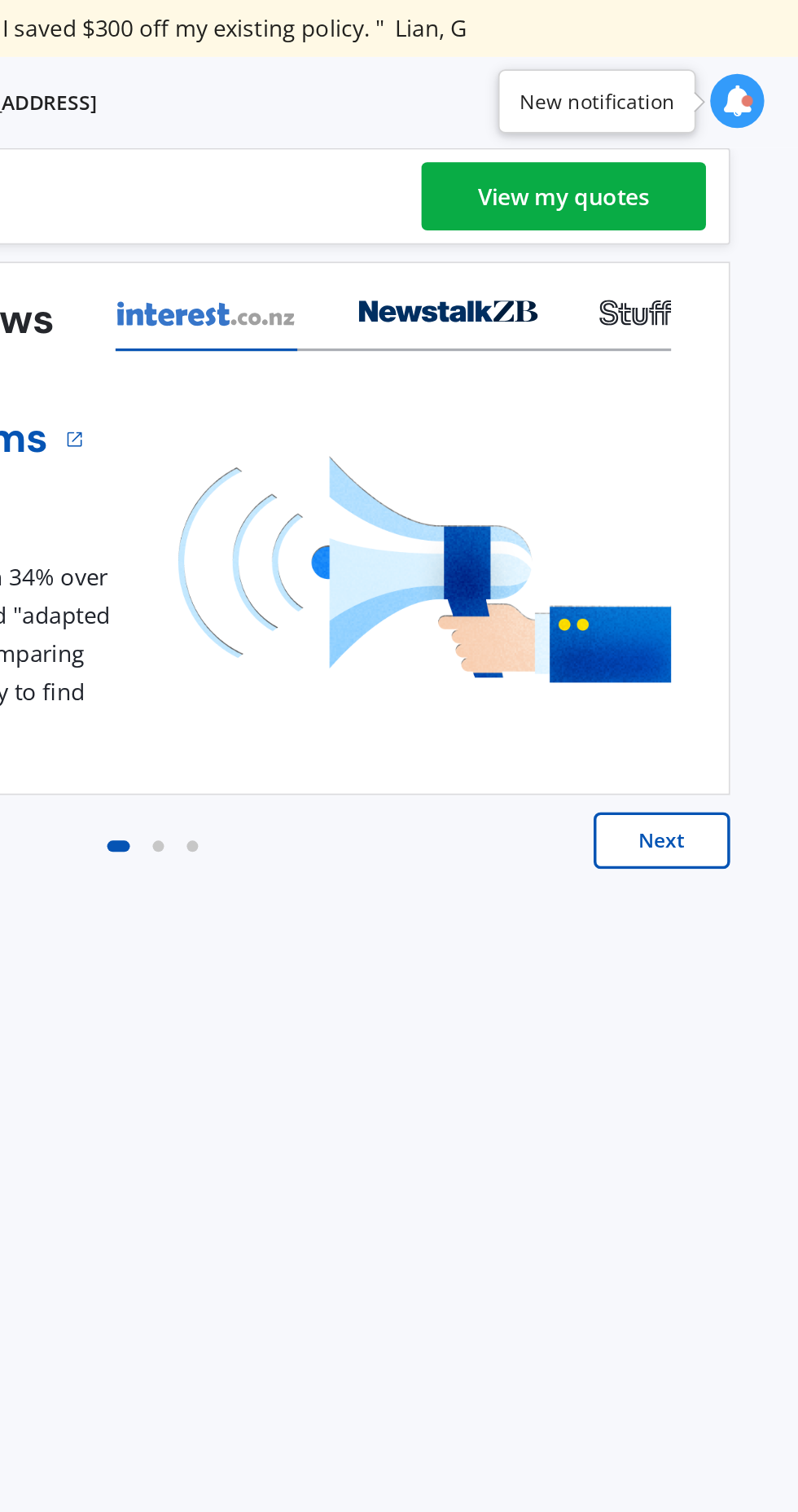
click at [680, 117] on div "View my quotes" at bounding box center [664, 112] width 98 height 39
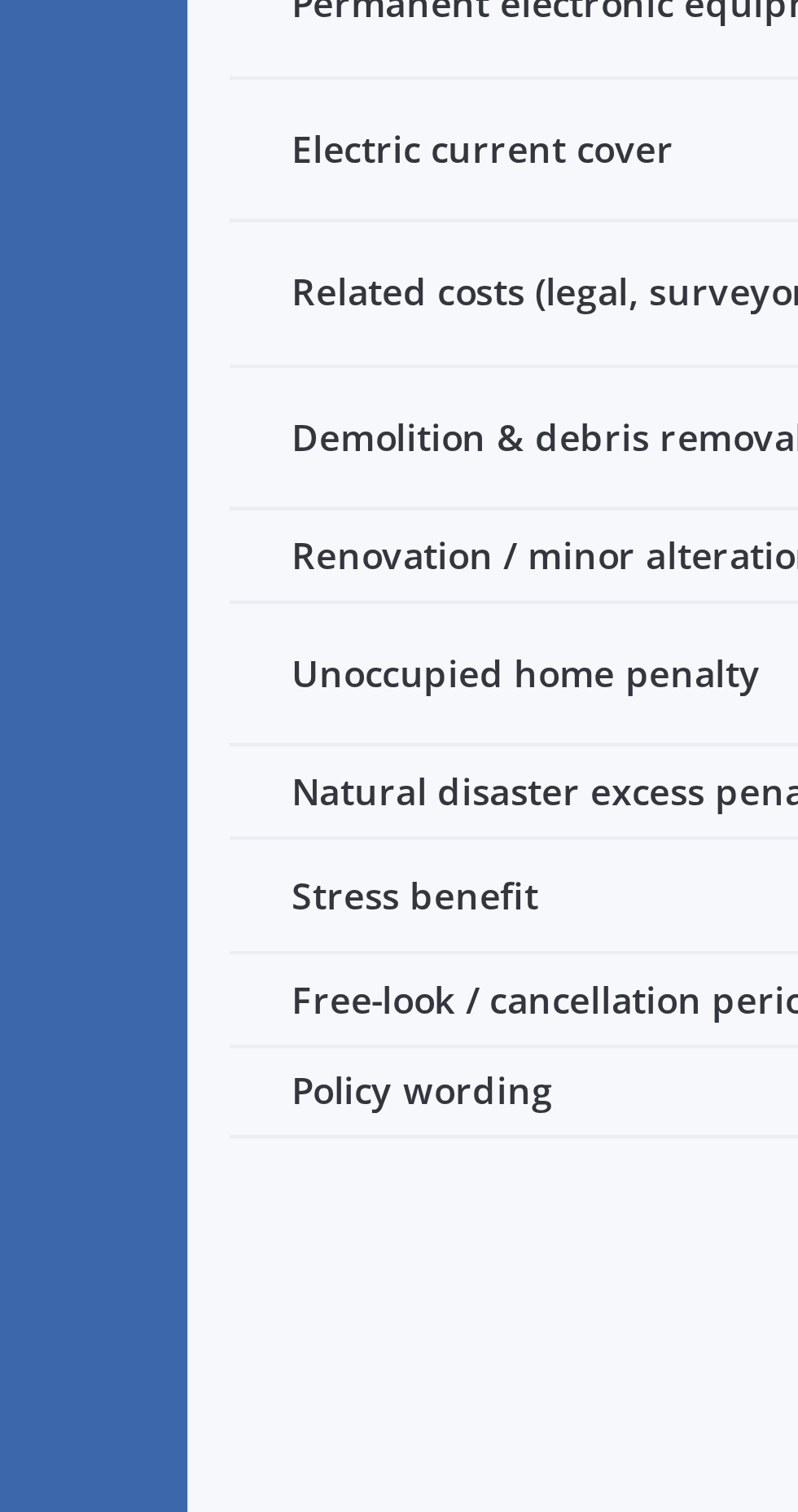
scroll to position [0, 136]
